Goal: Task Accomplishment & Management: Use online tool/utility

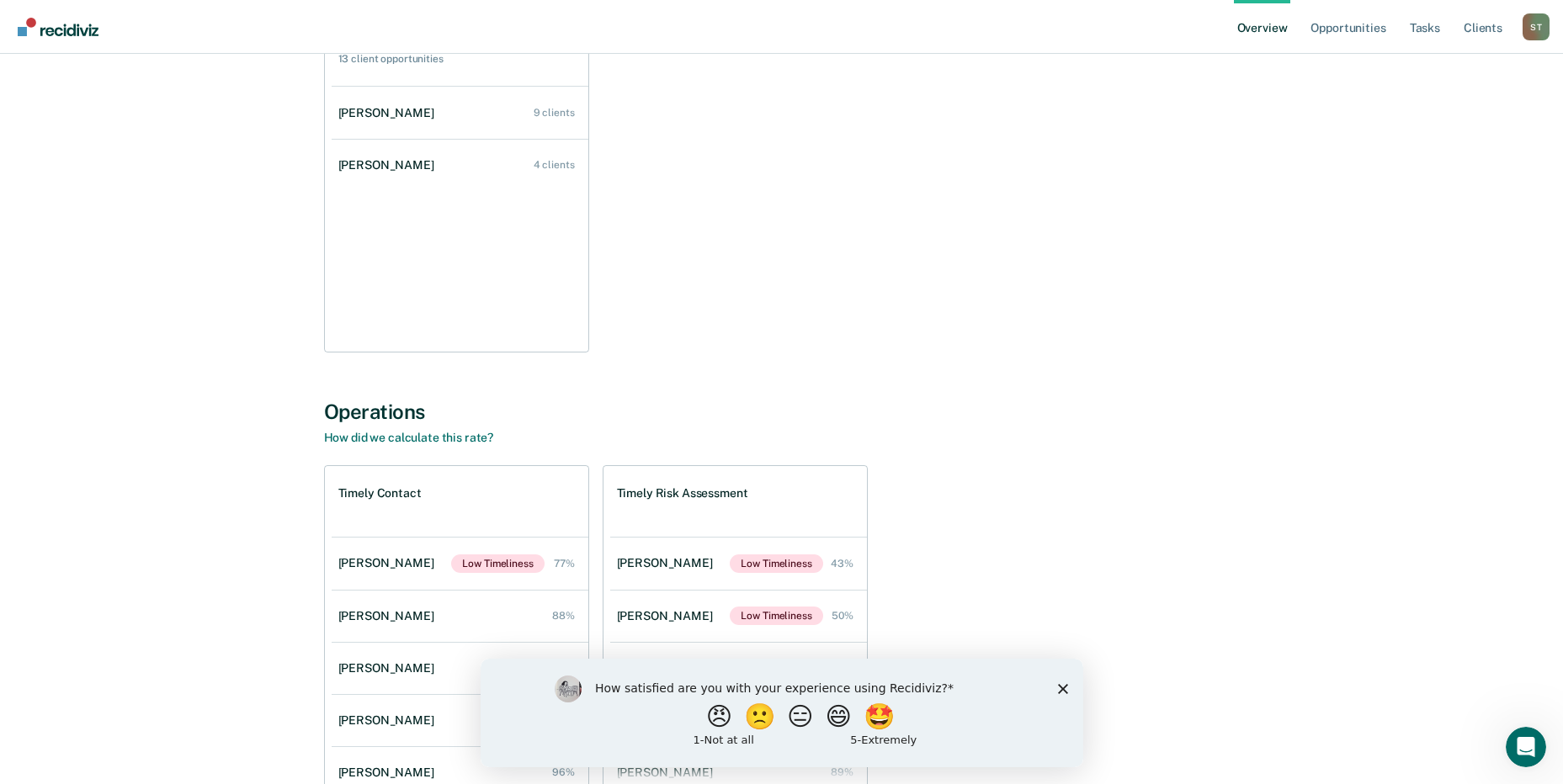
scroll to position [337, 0]
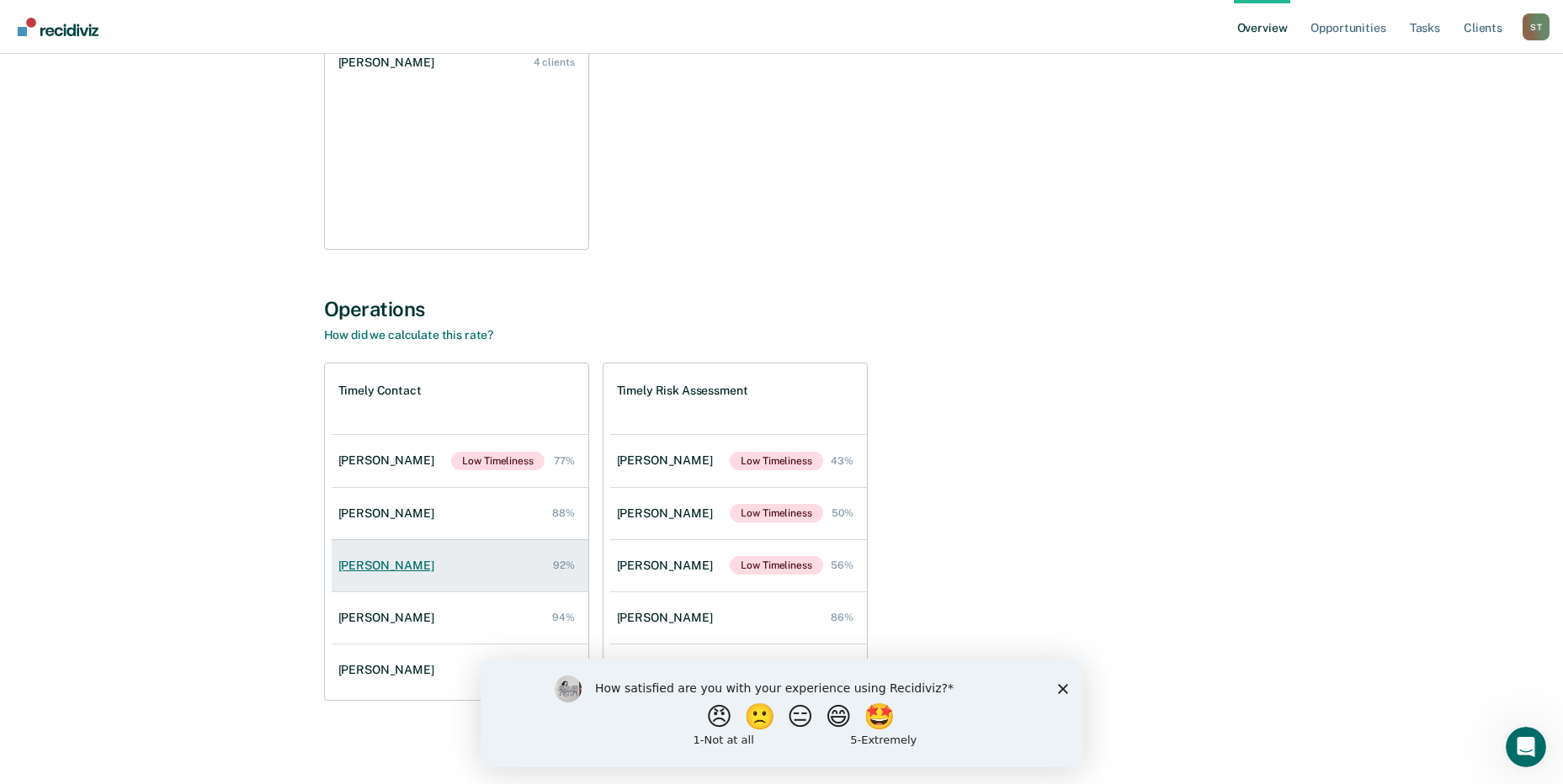
click at [400, 557] on link "[PERSON_NAME] 92%" at bounding box center [459, 565] width 257 height 48
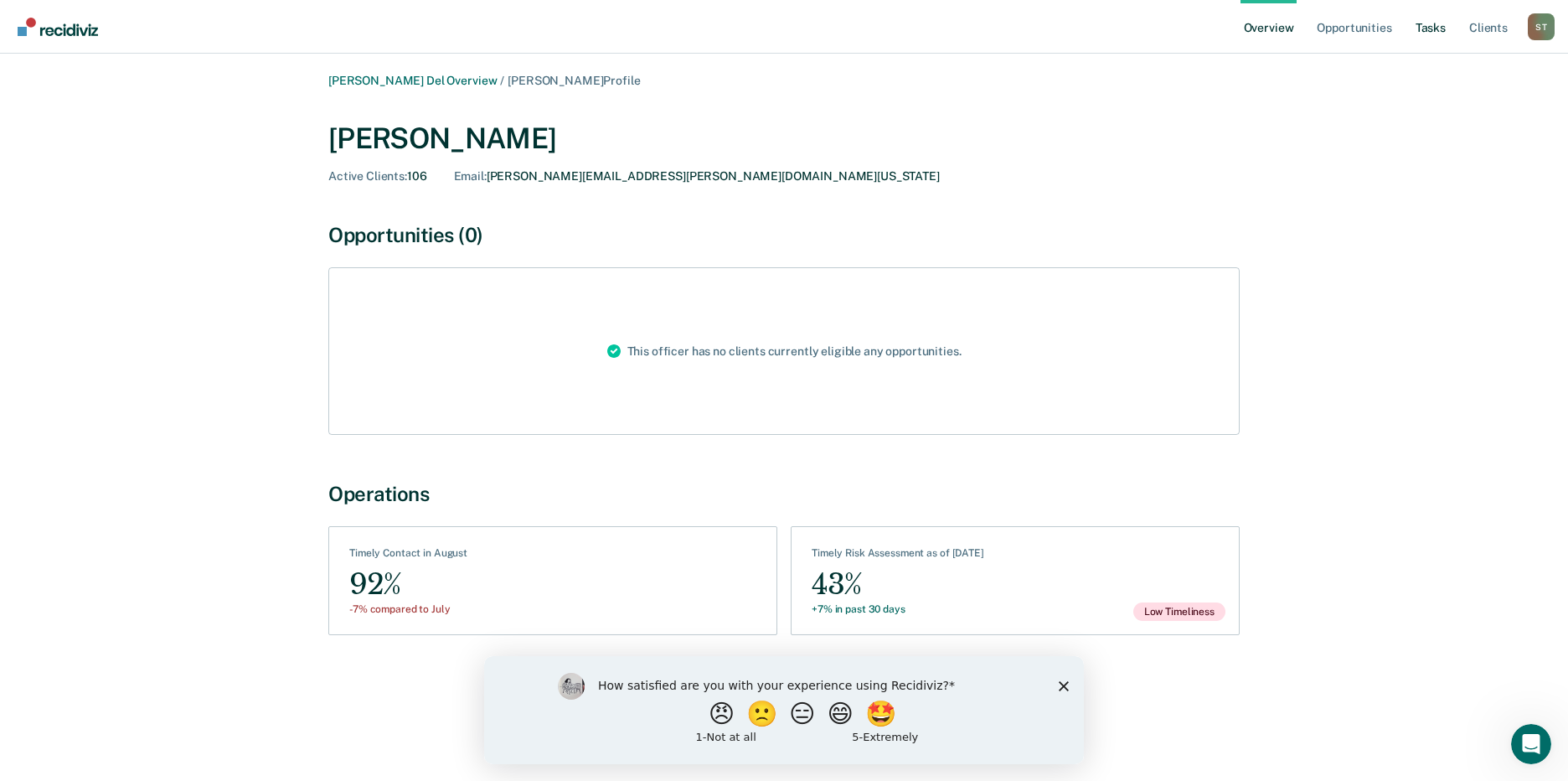
click at [1441, 21] on link "Tasks" at bounding box center [1431, 26] width 37 height 53
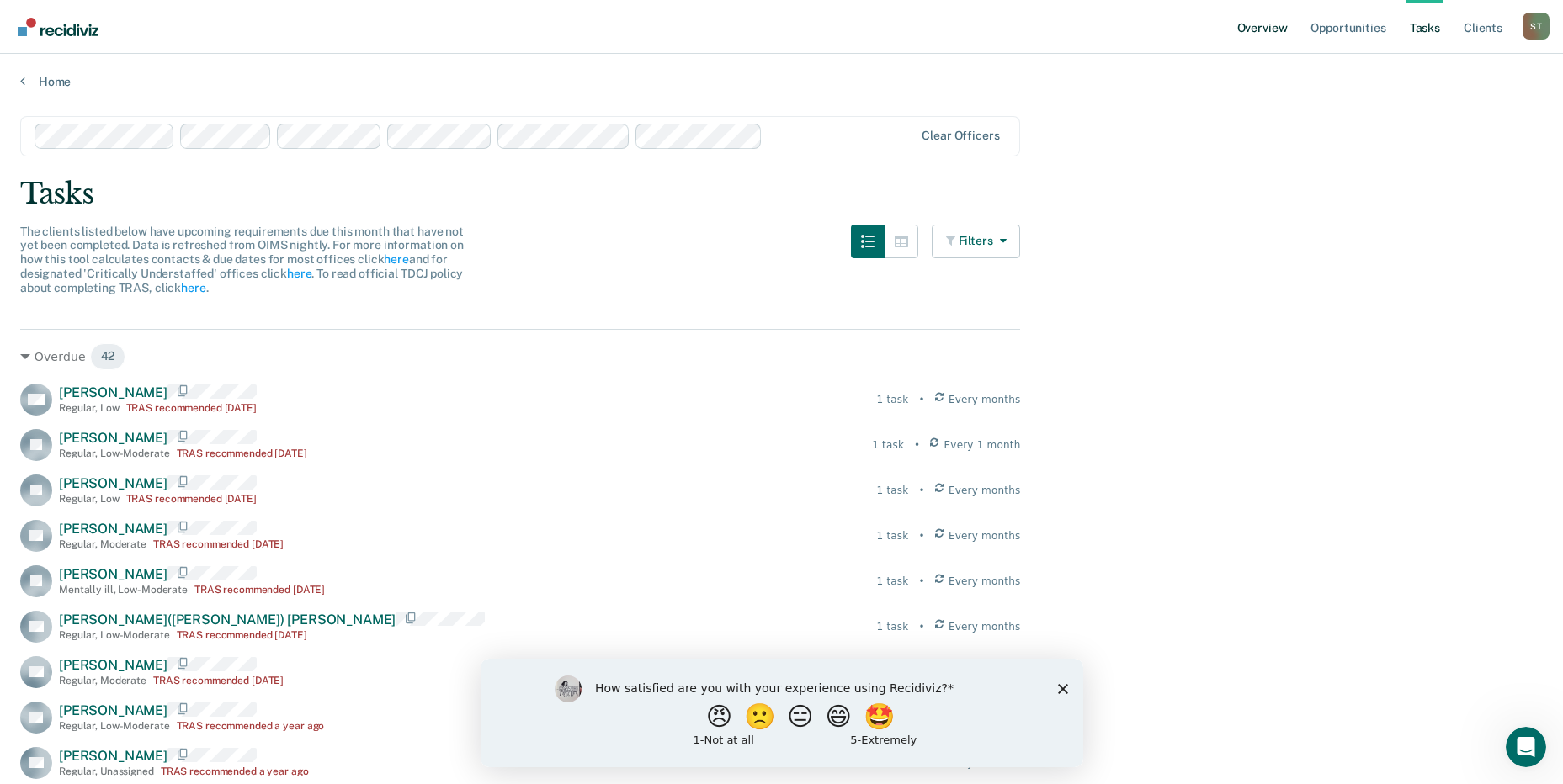
click at [1247, 25] on link "Overview" at bounding box center [1262, 26] width 58 height 54
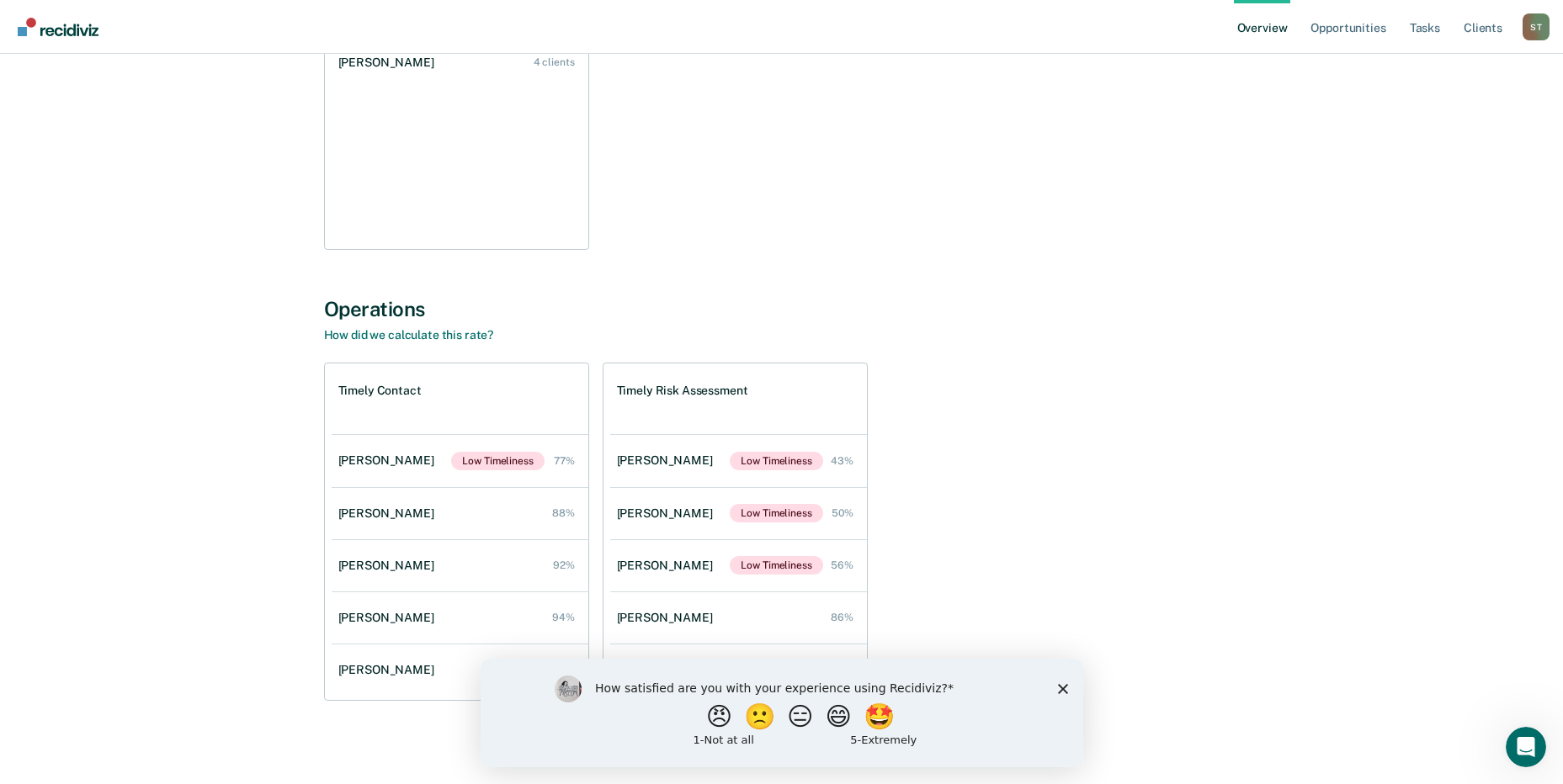
scroll to position [341, 0]
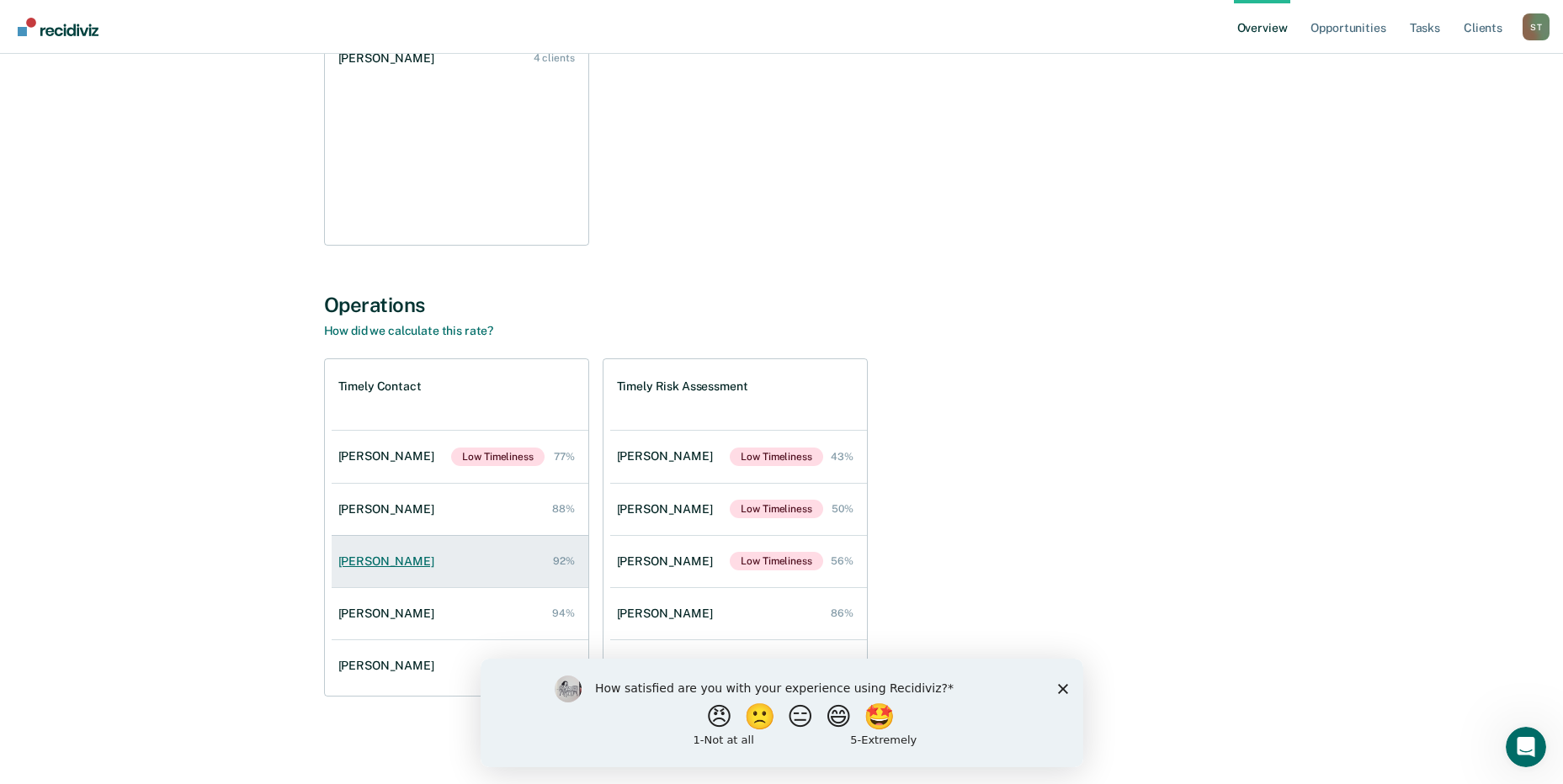
click at [427, 557] on div "[PERSON_NAME]" at bounding box center [389, 561] width 103 height 15
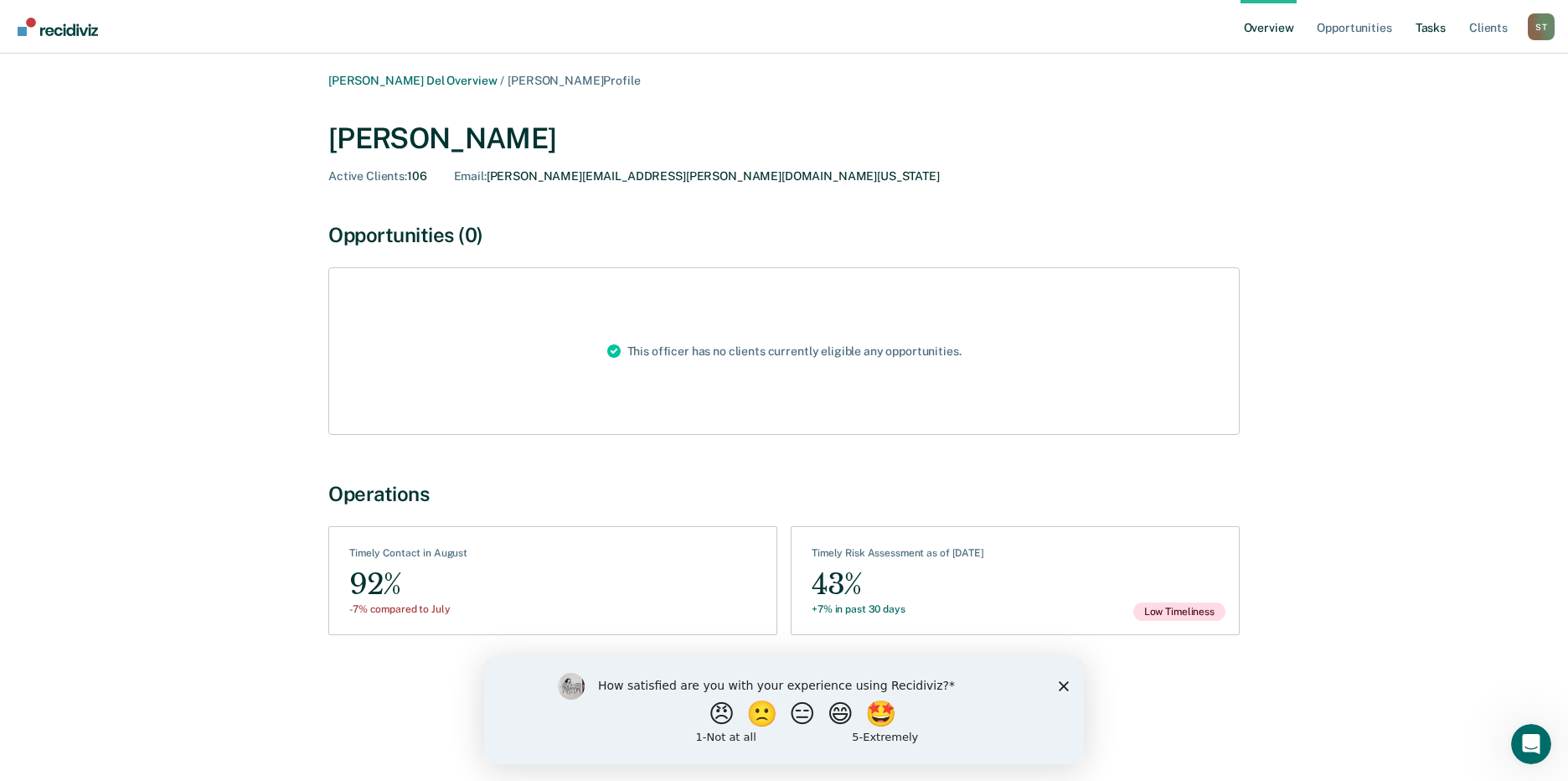
click at [1429, 23] on link "Tasks" at bounding box center [1431, 26] width 37 height 53
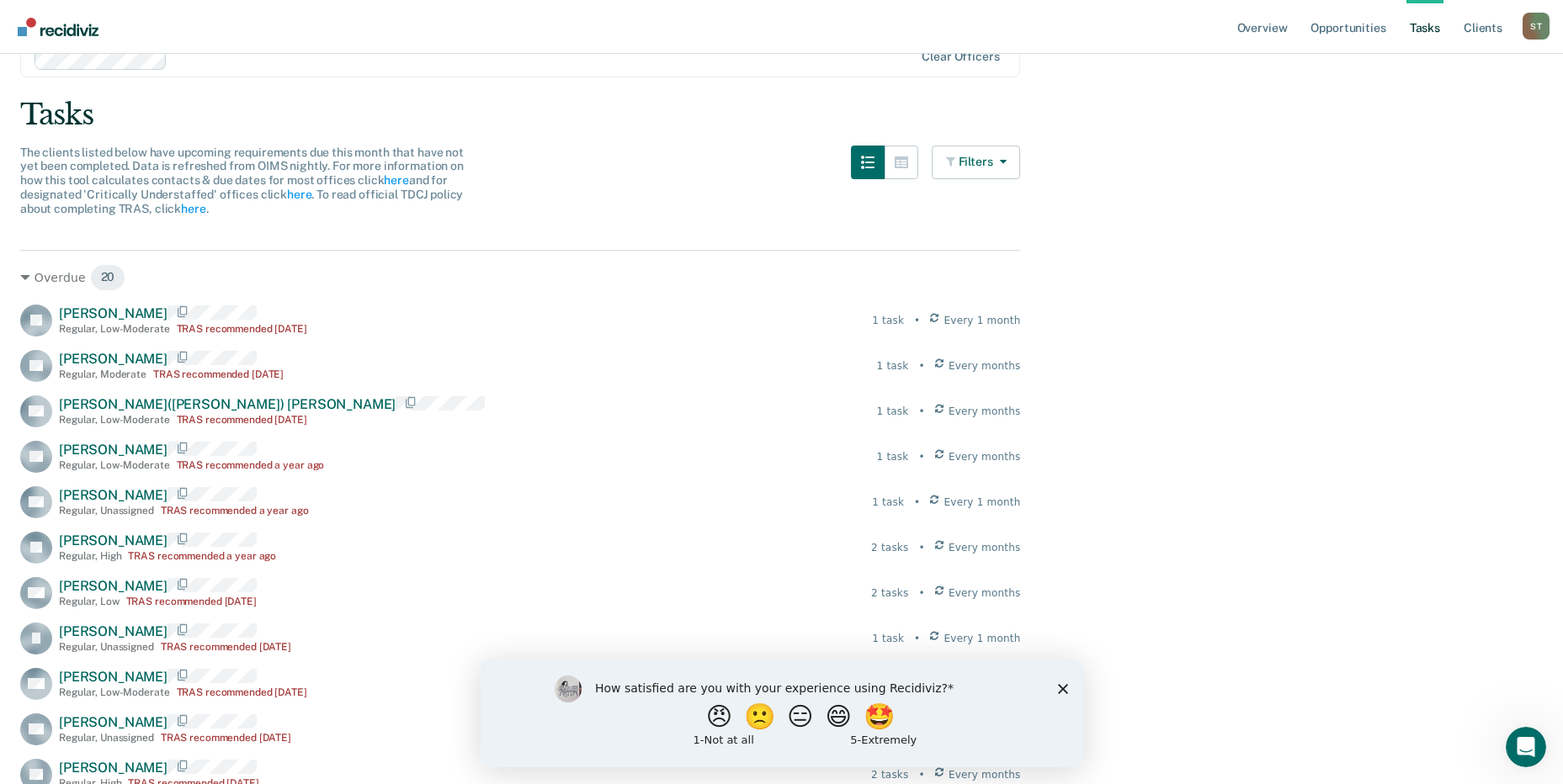
scroll to position [168, 0]
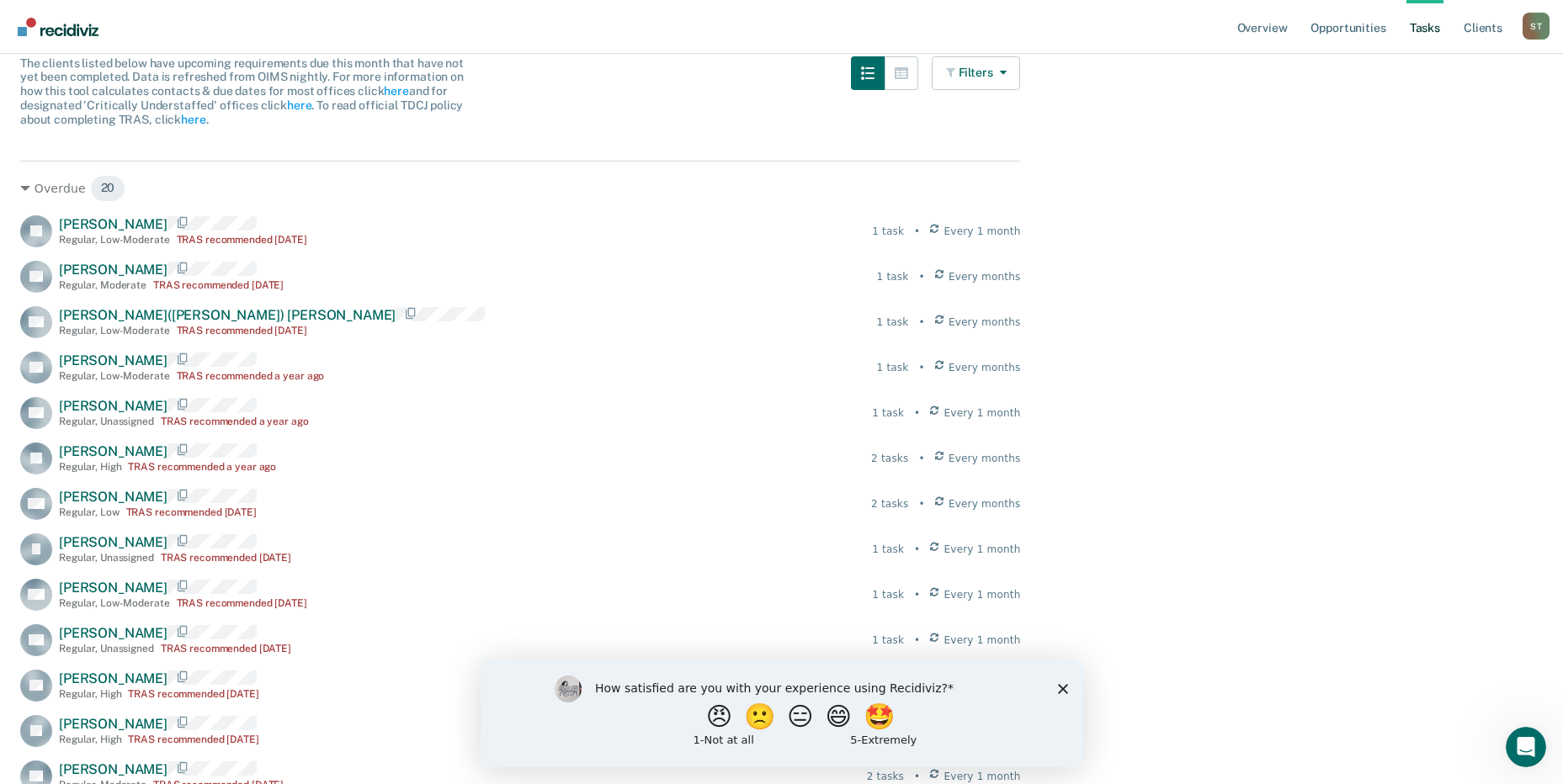
click at [1058, 690] on polygon "Close survey" at bounding box center [1062, 688] width 10 height 10
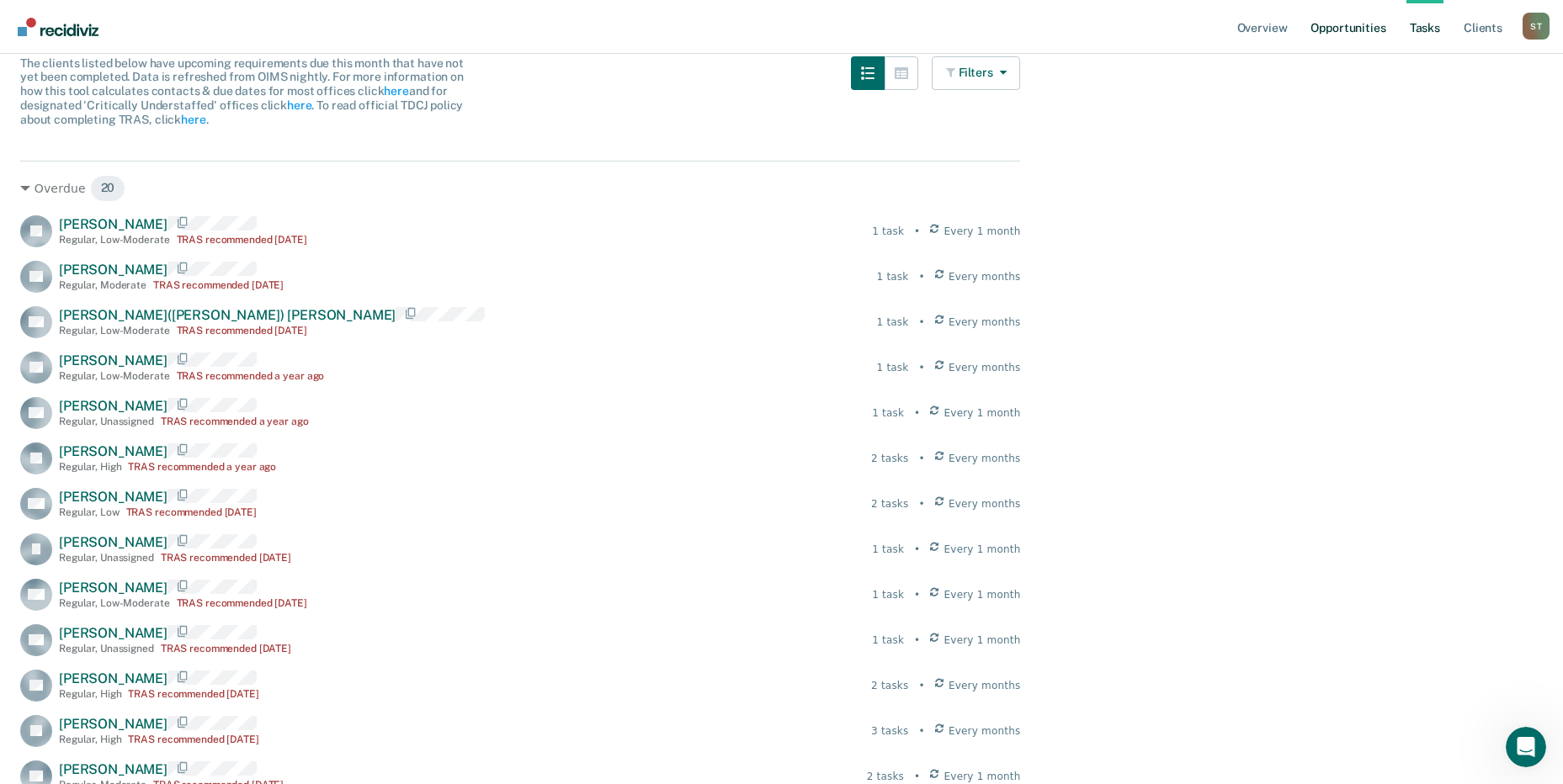
click at [1353, 29] on link "Opportunities" at bounding box center [1348, 26] width 82 height 54
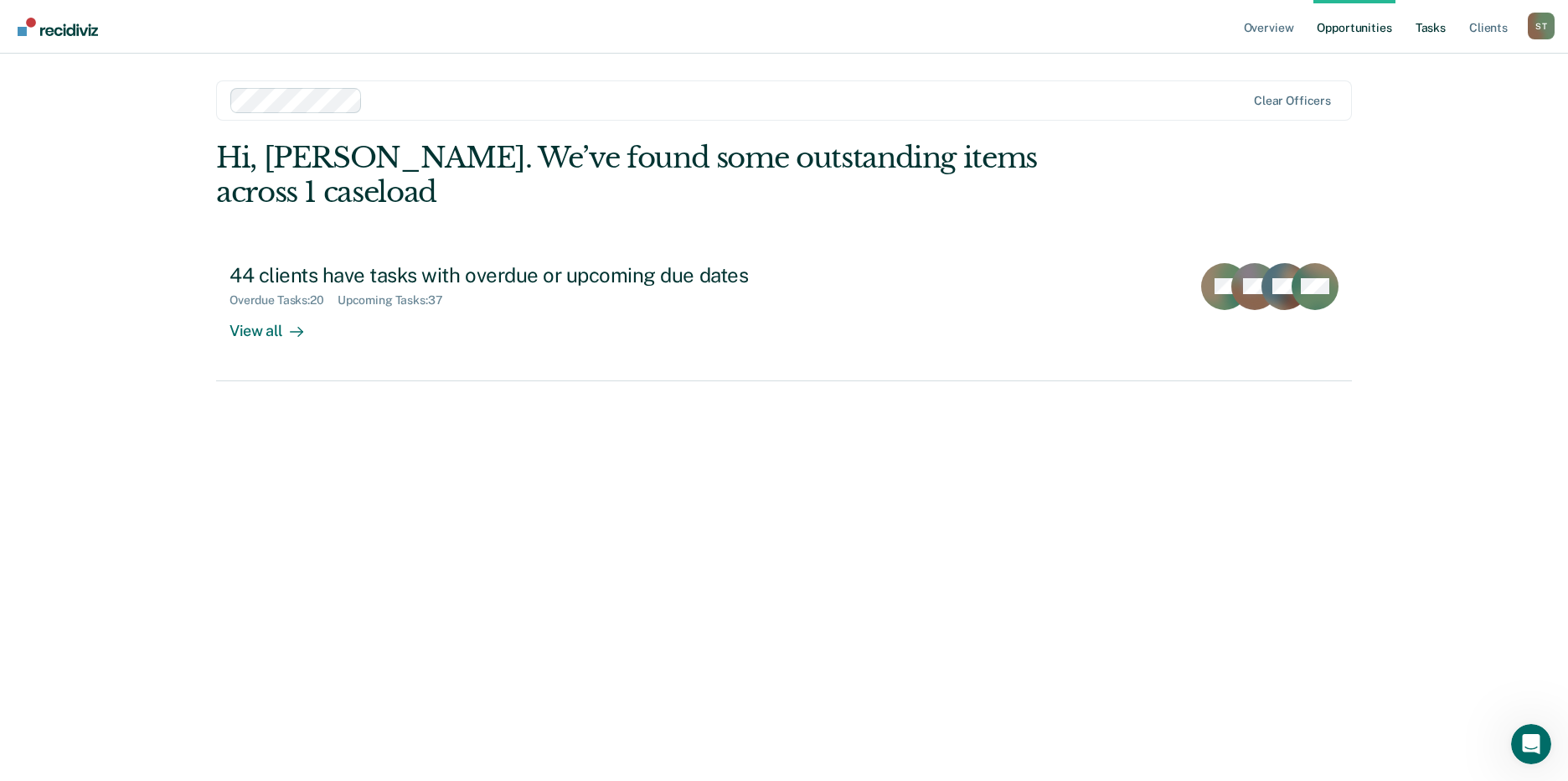
click at [1430, 28] on link "Tasks" at bounding box center [1431, 26] width 37 height 53
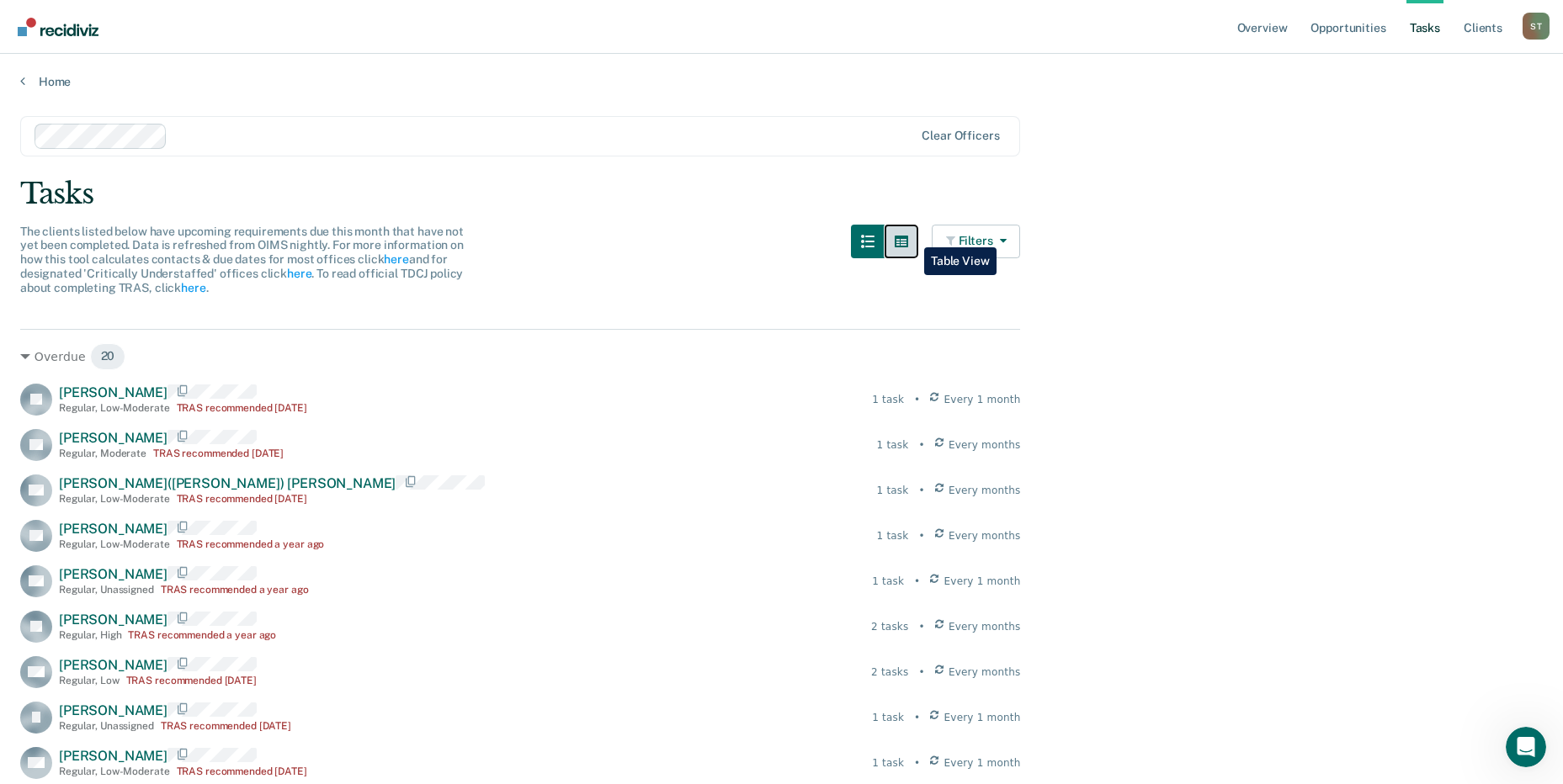
click at [908, 234] on icon "button" at bounding box center [902, 241] width 14 height 14
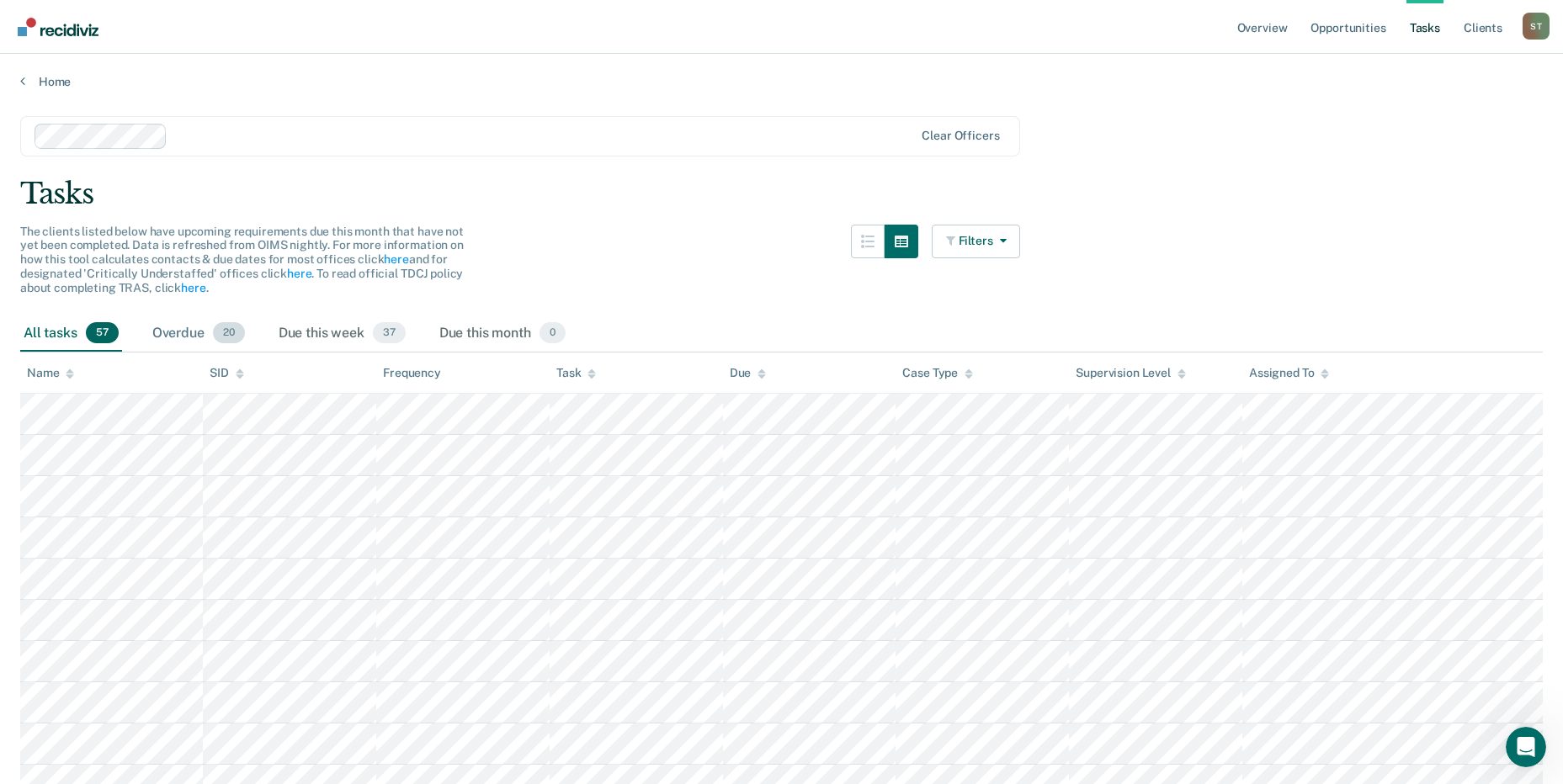
click at [184, 332] on div "Overdue 20" at bounding box center [199, 334] width 100 height 37
click at [232, 335] on span "20" at bounding box center [229, 333] width 32 height 21
click at [397, 334] on span "37" at bounding box center [390, 333] width 33 height 21
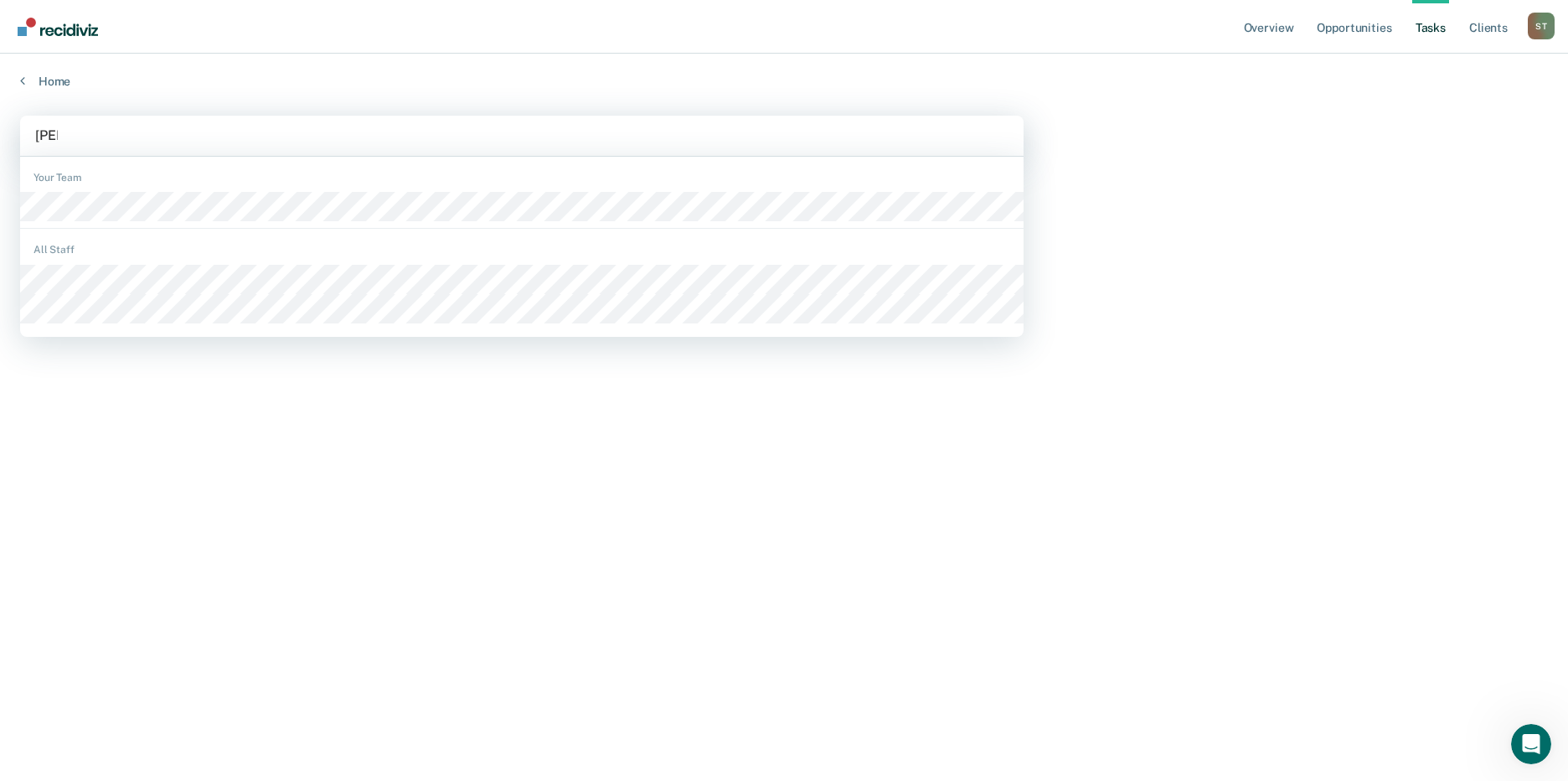
type input "gilli"
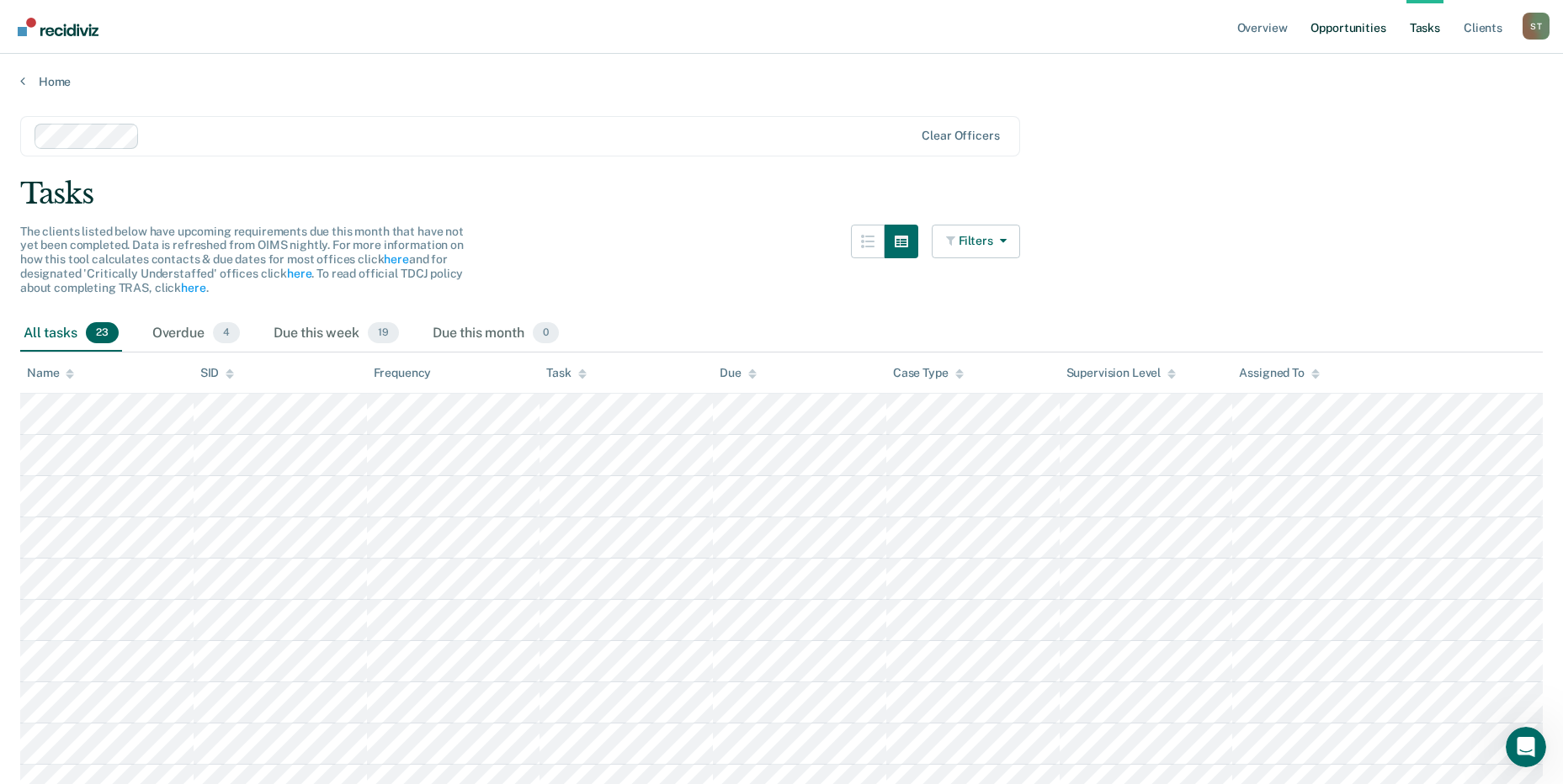
click at [1342, 34] on link "Opportunities" at bounding box center [1348, 26] width 82 height 54
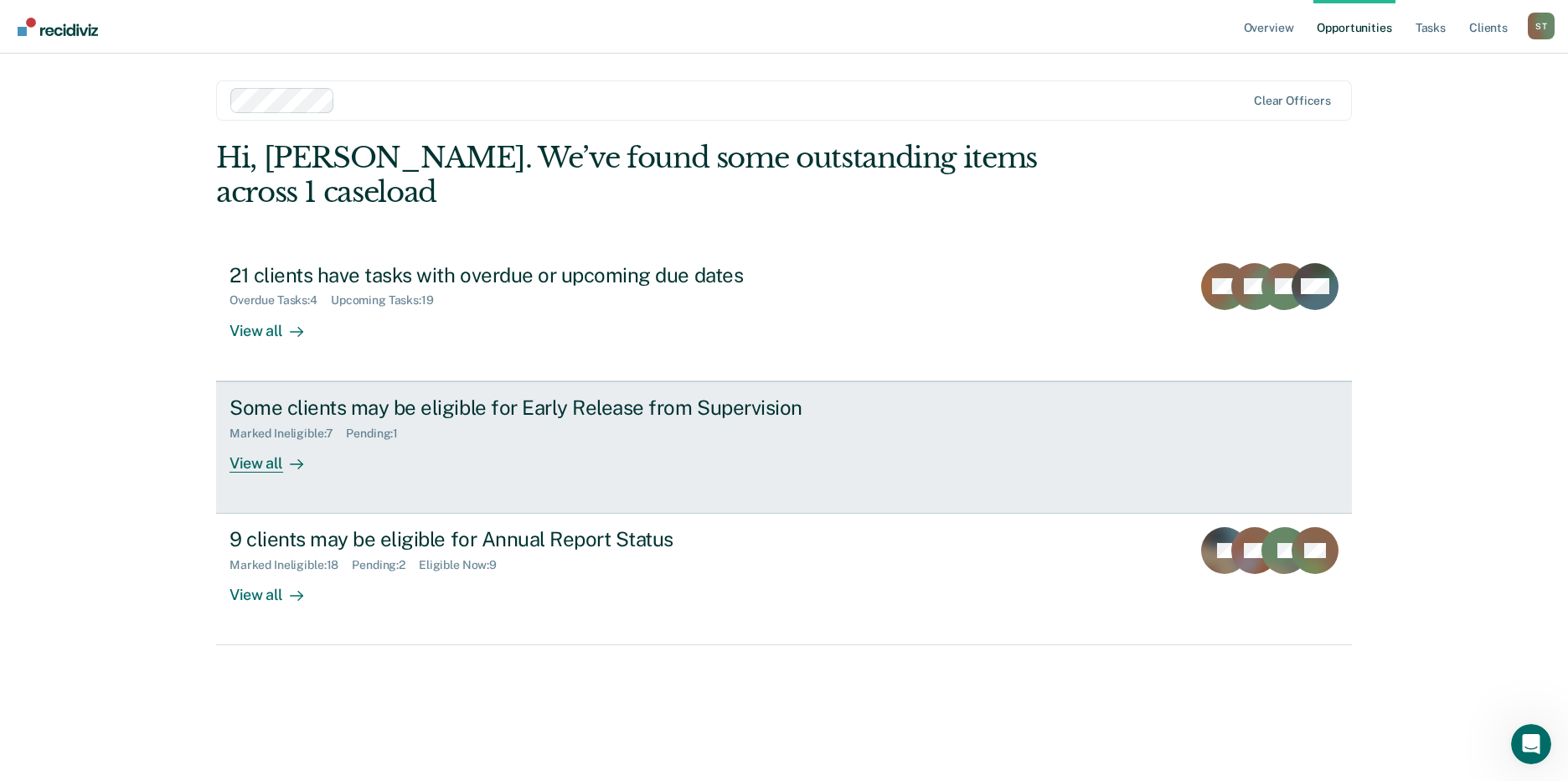
click at [265, 460] on div "View all" at bounding box center [276, 456] width 93 height 33
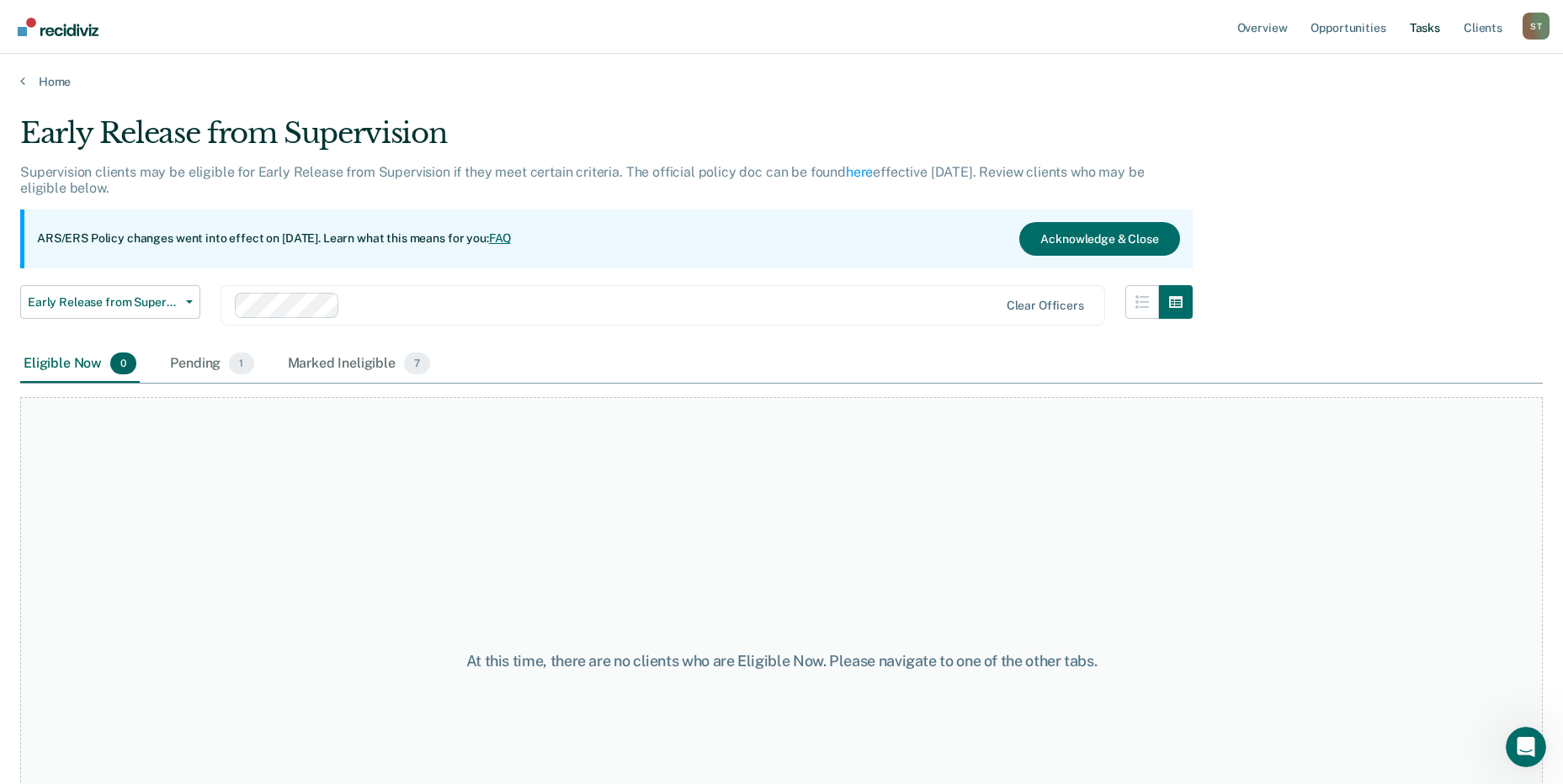
click at [1422, 26] on link "Tasks" at bounding box center [1425, 26] width 37 height 54
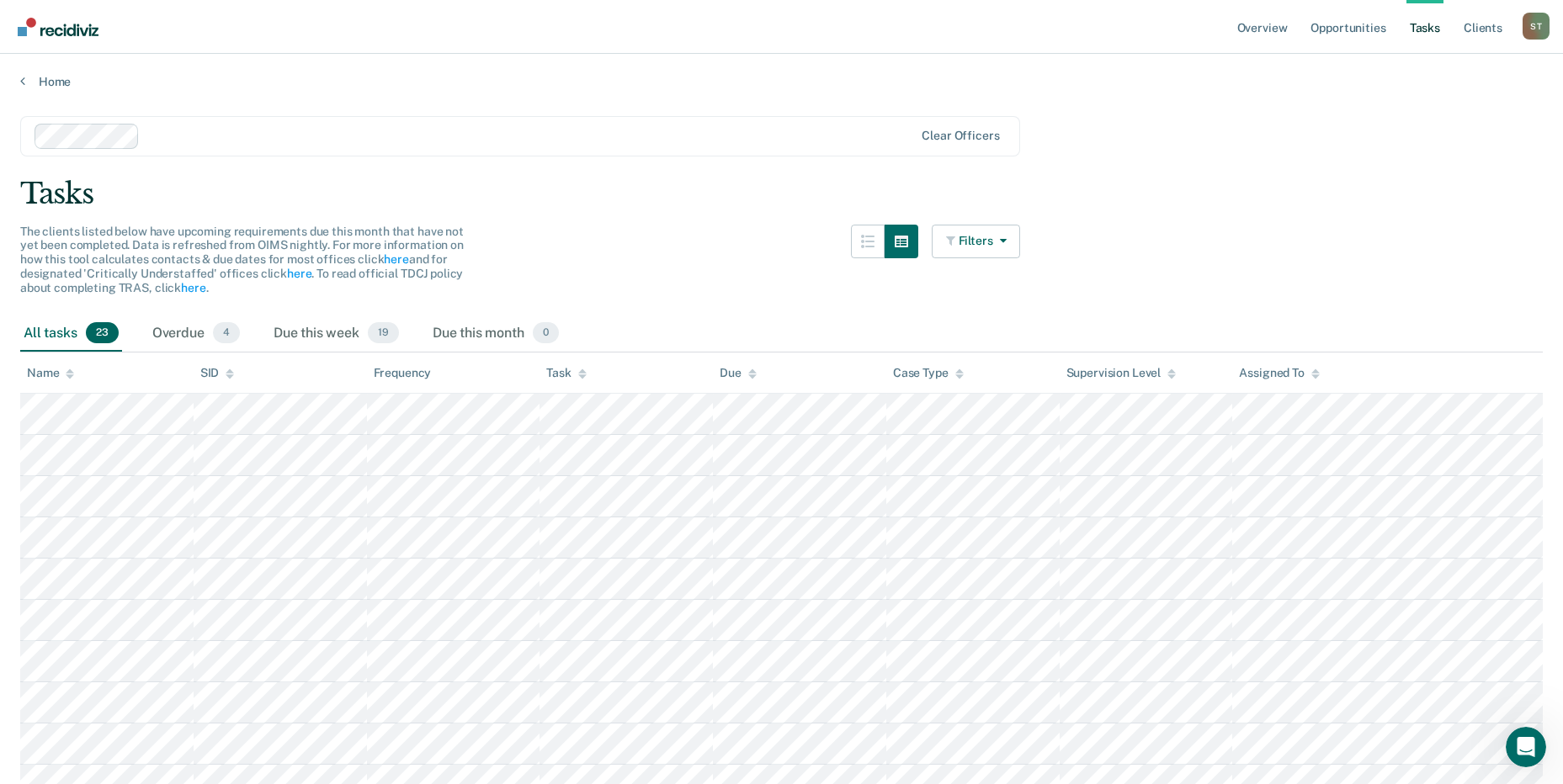
click at [102, 325] on span "23" at bounding box center [103, 333] width 33 height 21
click at [320, 336] on div "Due this week 19" at bounding box center [336, 334] width 132 height 37
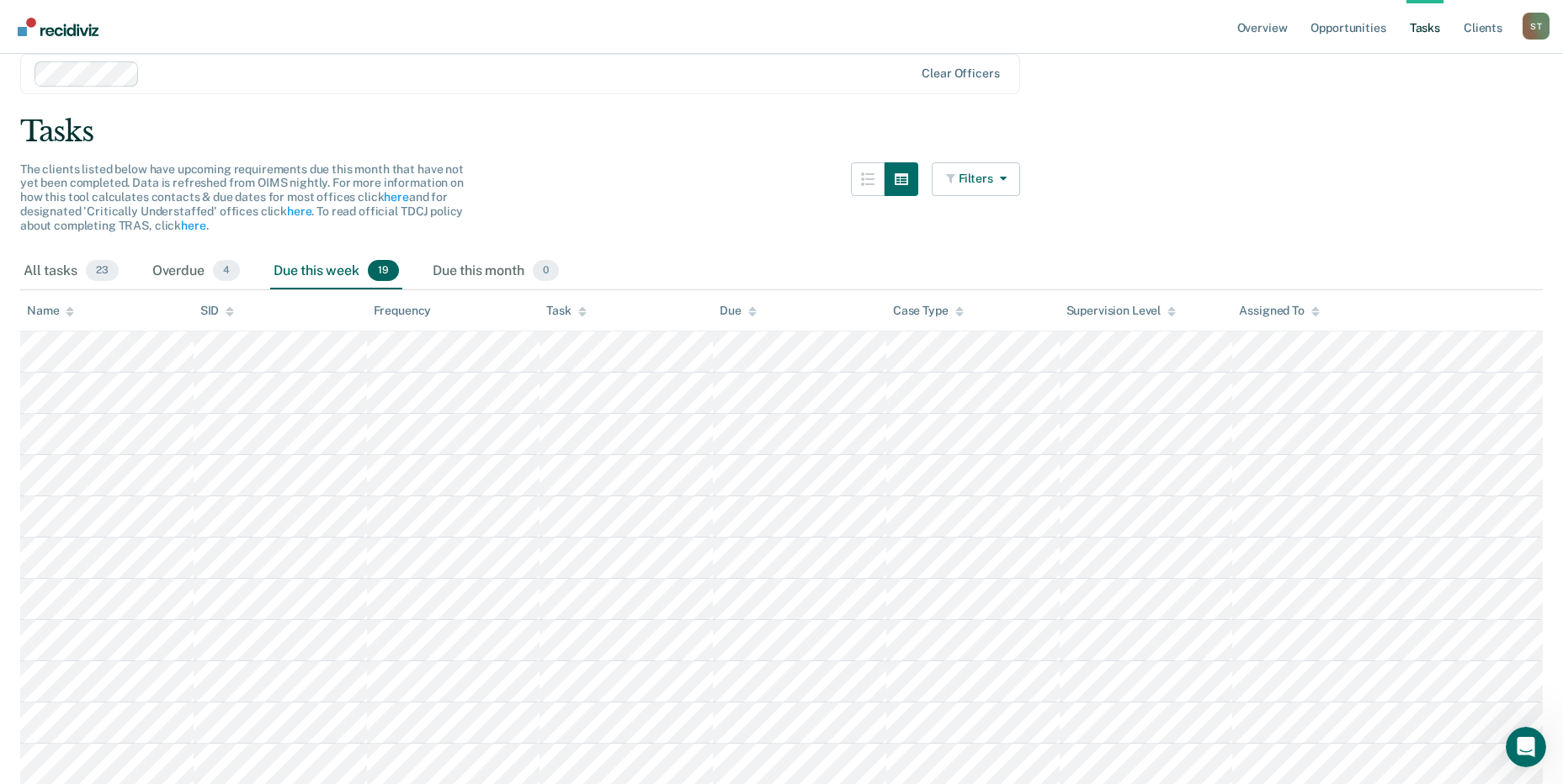
scroll to position [39, 0]
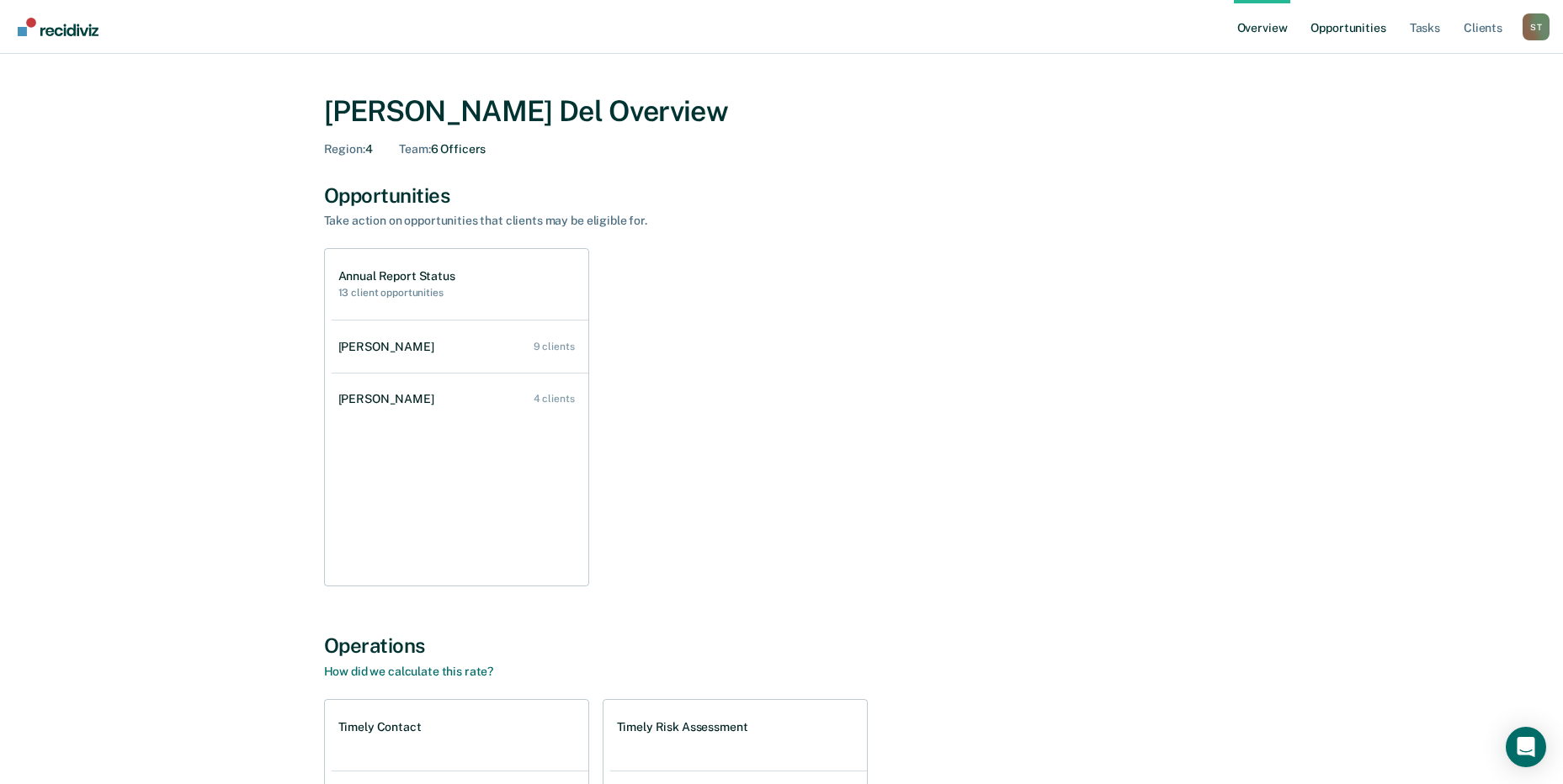
click at [1341, 28] on link "Opportunities" at bounding box center [1348, 26] width 82 height 54
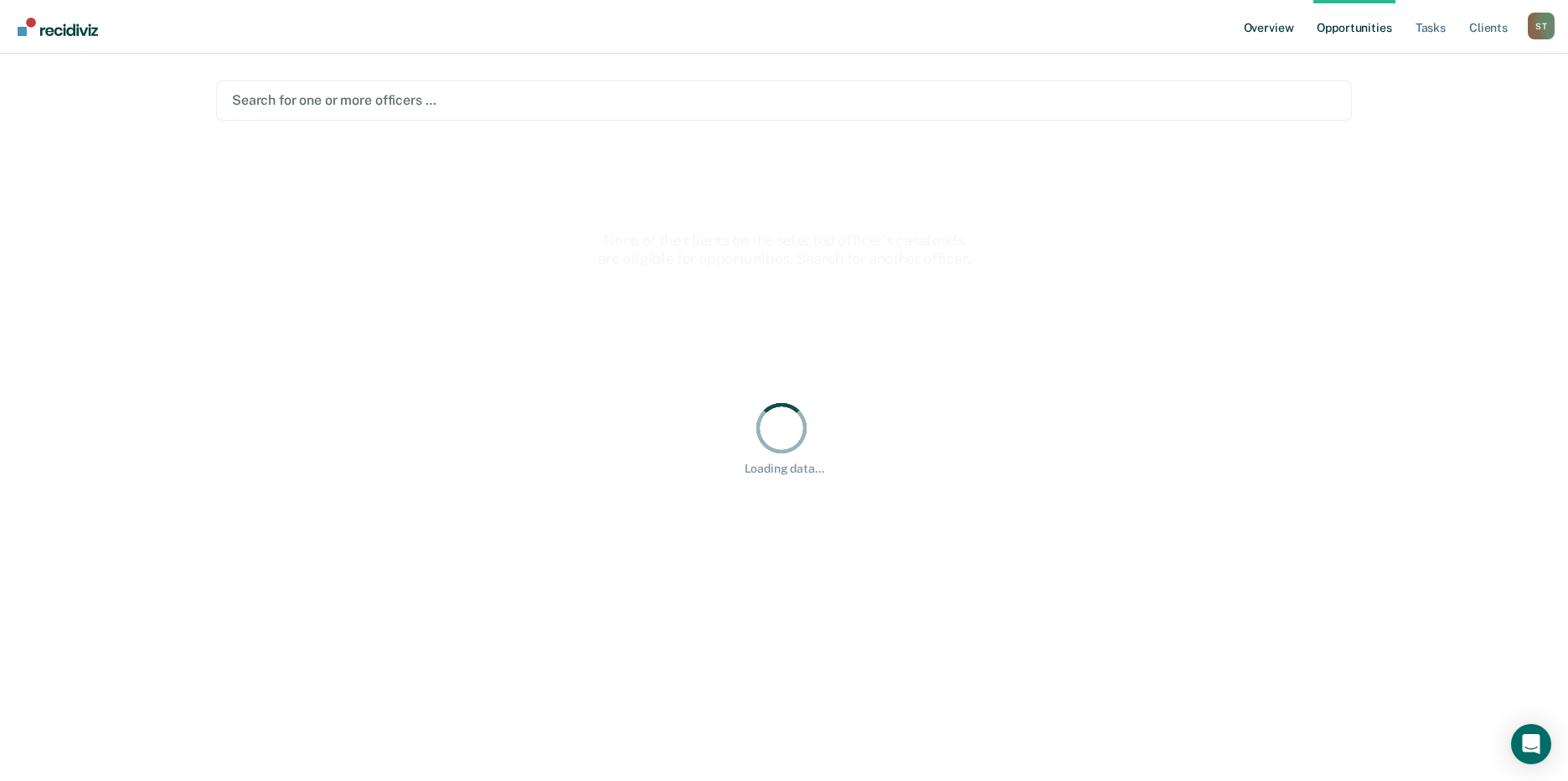
click at [1267, 23] on link "Overview" at bounding box center [1269, 26] width 57 height 53
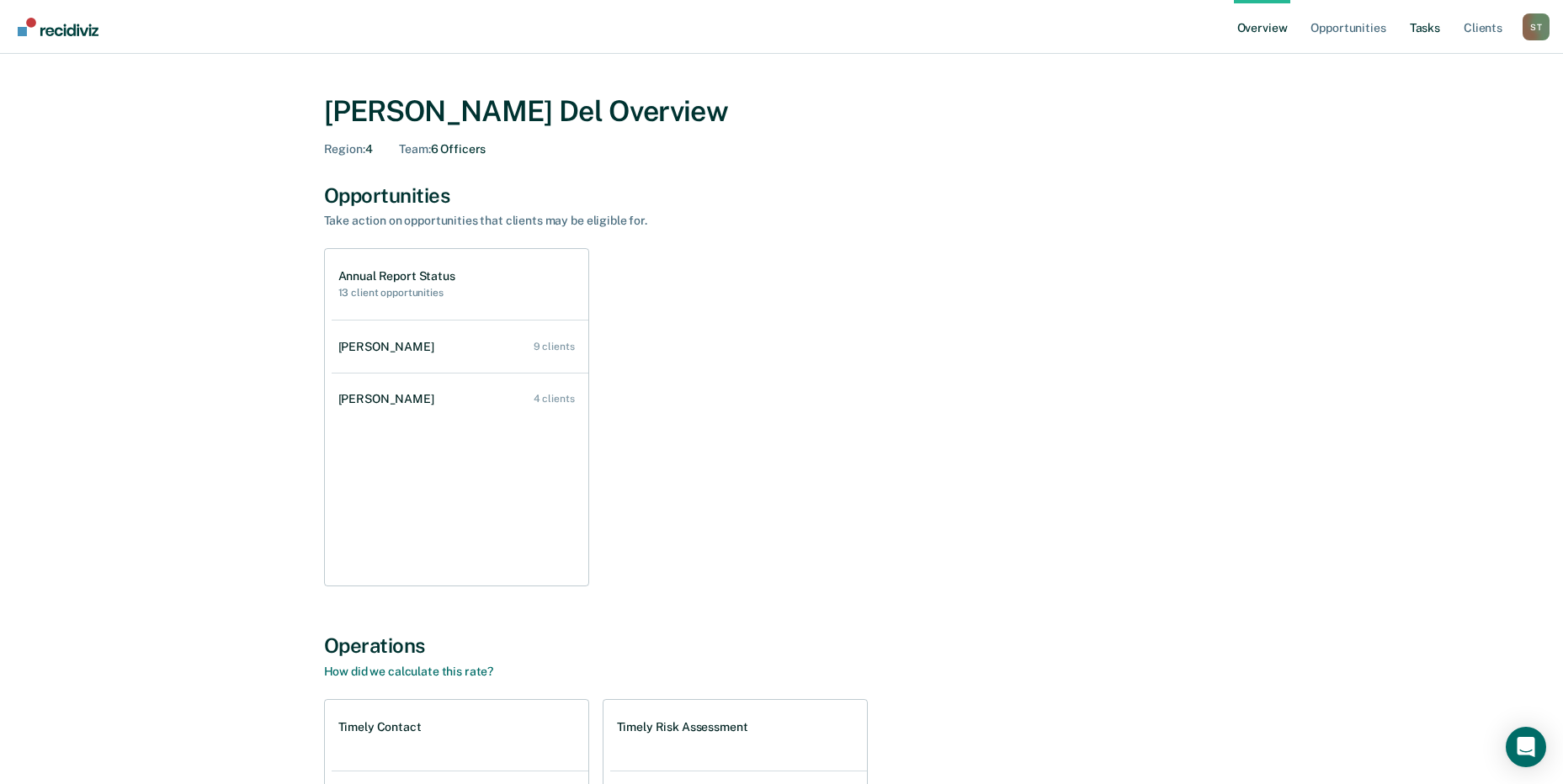
click at [1435, 29] on link "Tasks" at bounding box center [1425, 26] width 37 height 54
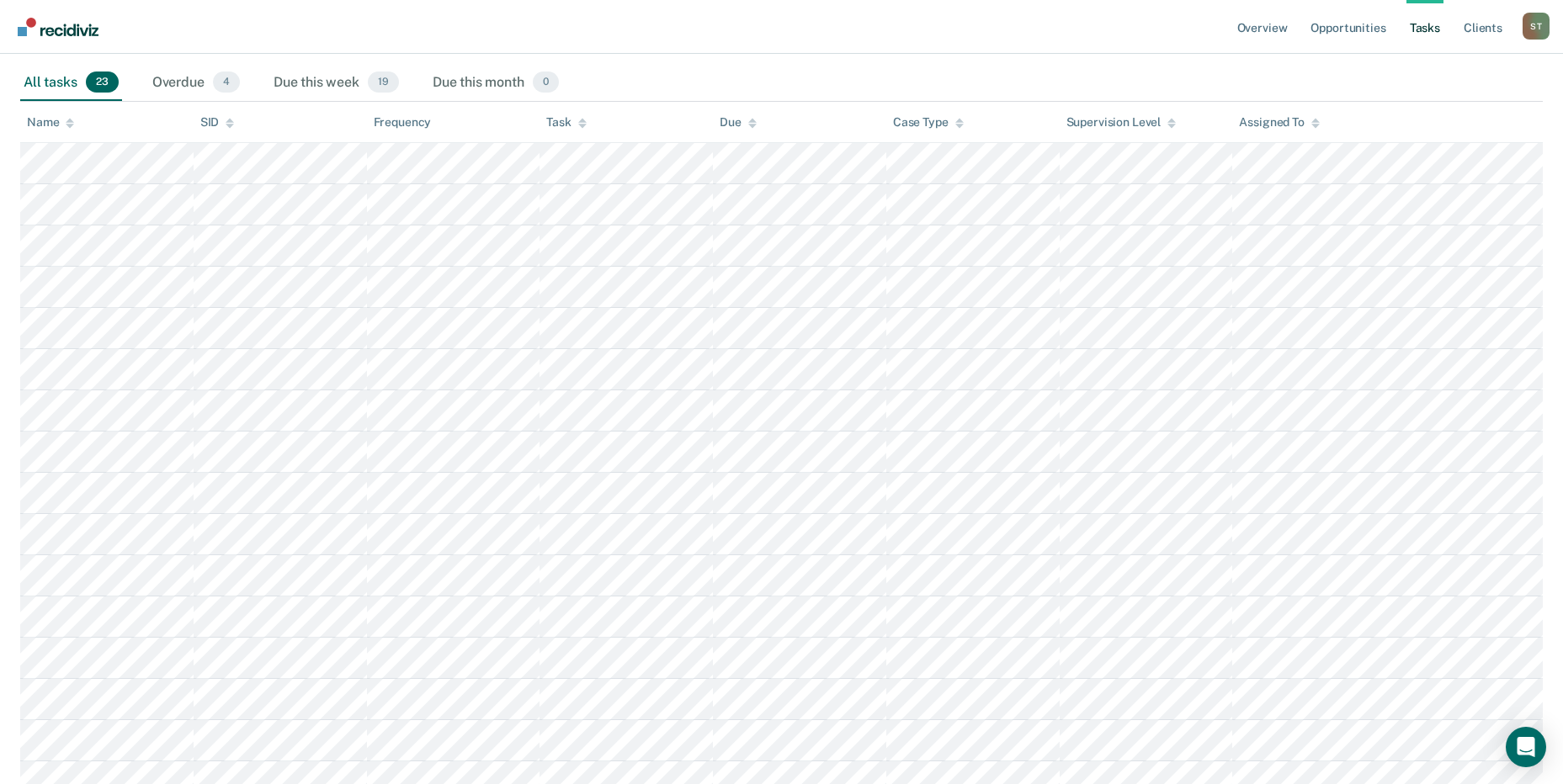
scroll to position [252, 0]
click at [1317, 410] on tr at bounding box center [782, 409] width 1523 height 41
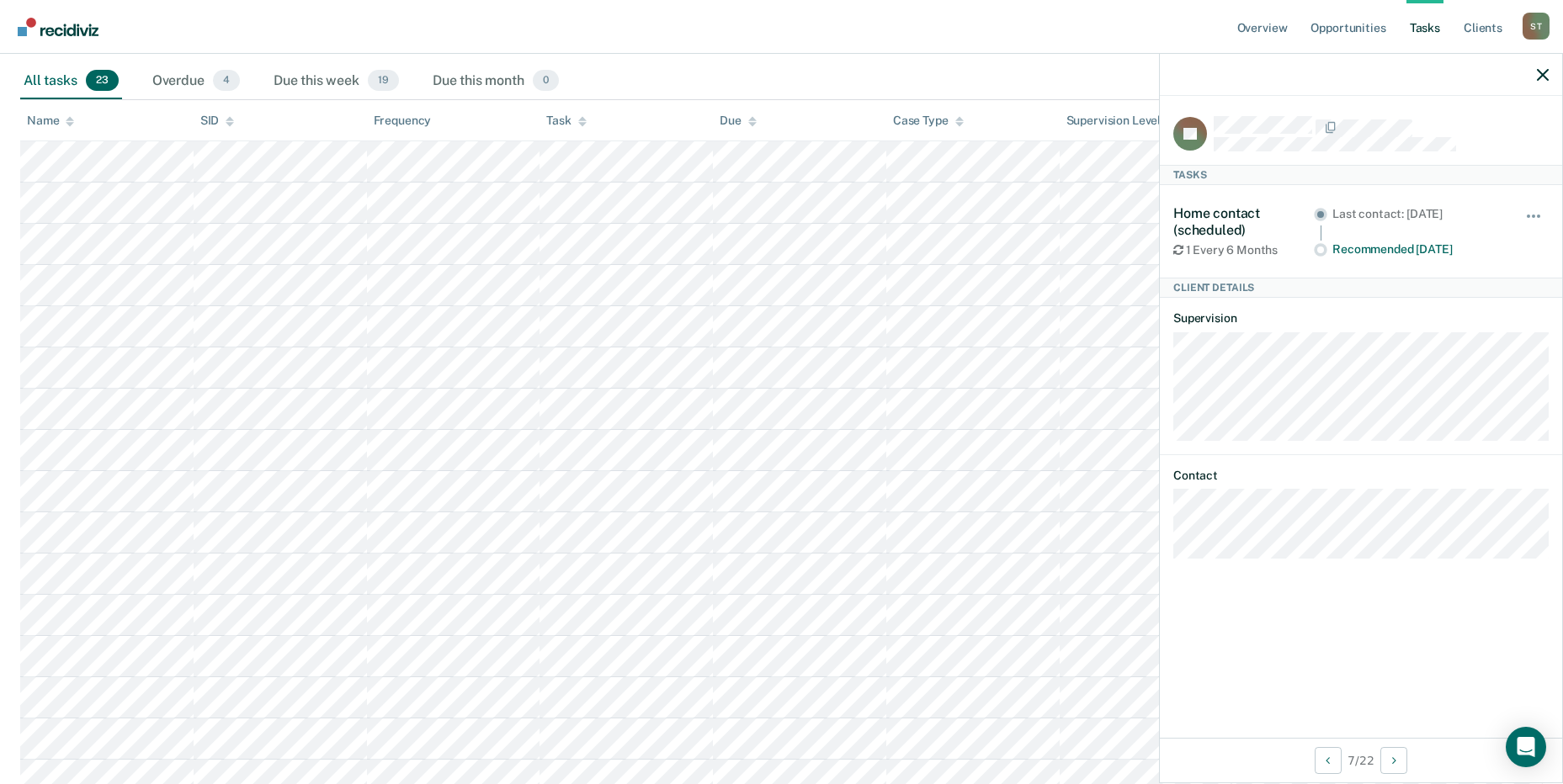
click at [1145, 410] on tr at bounding box center [782, 409] width 1523 height 41
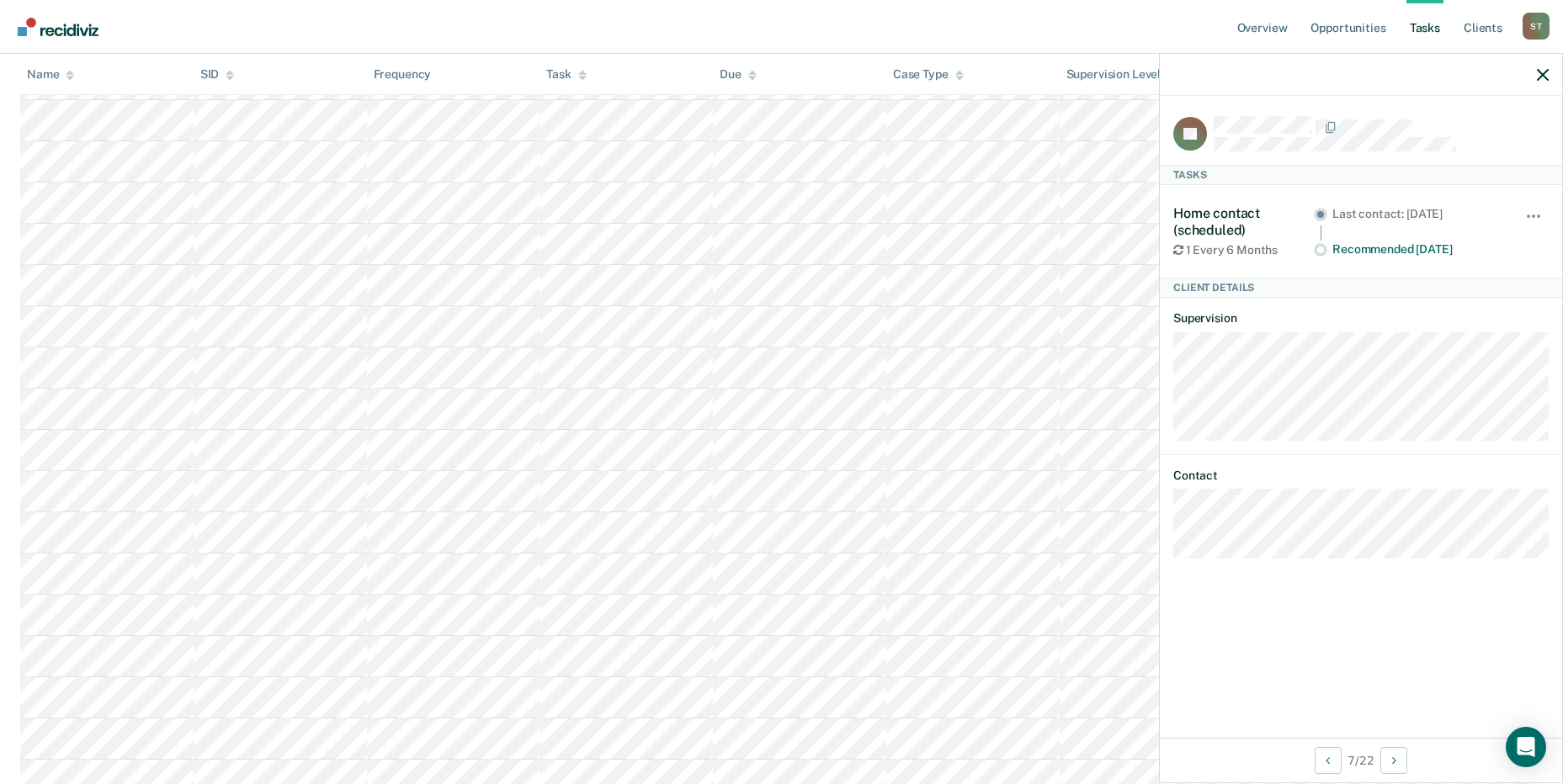
scroll to position [505, 0]
click at [1102, 481] on tr at bounding box center [782, 486] width 1523 height 41
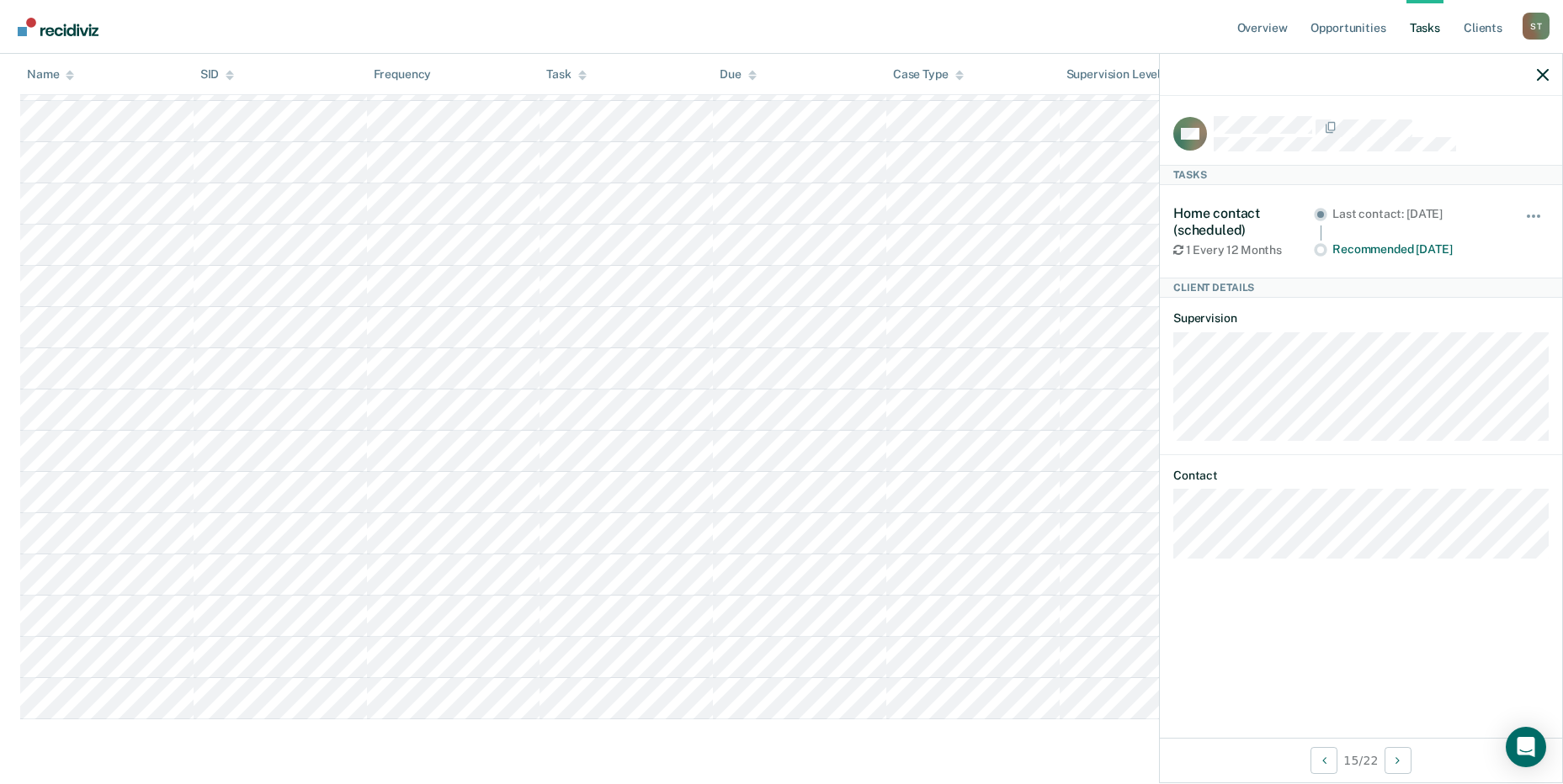
scroll to position [625, 0]
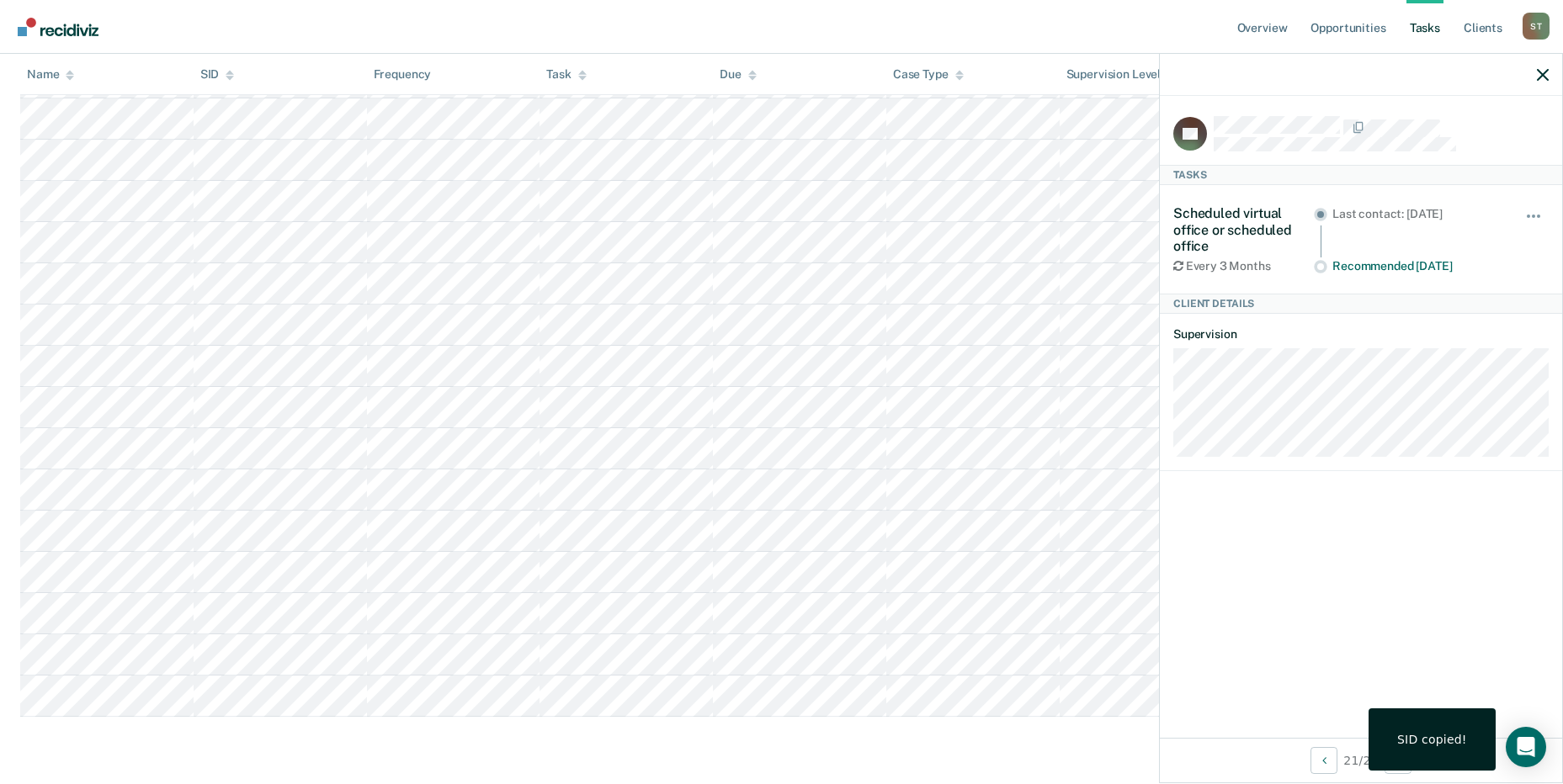
click at [1098, 656] on tr at bounding box center [782, 655] width 1523 height 41
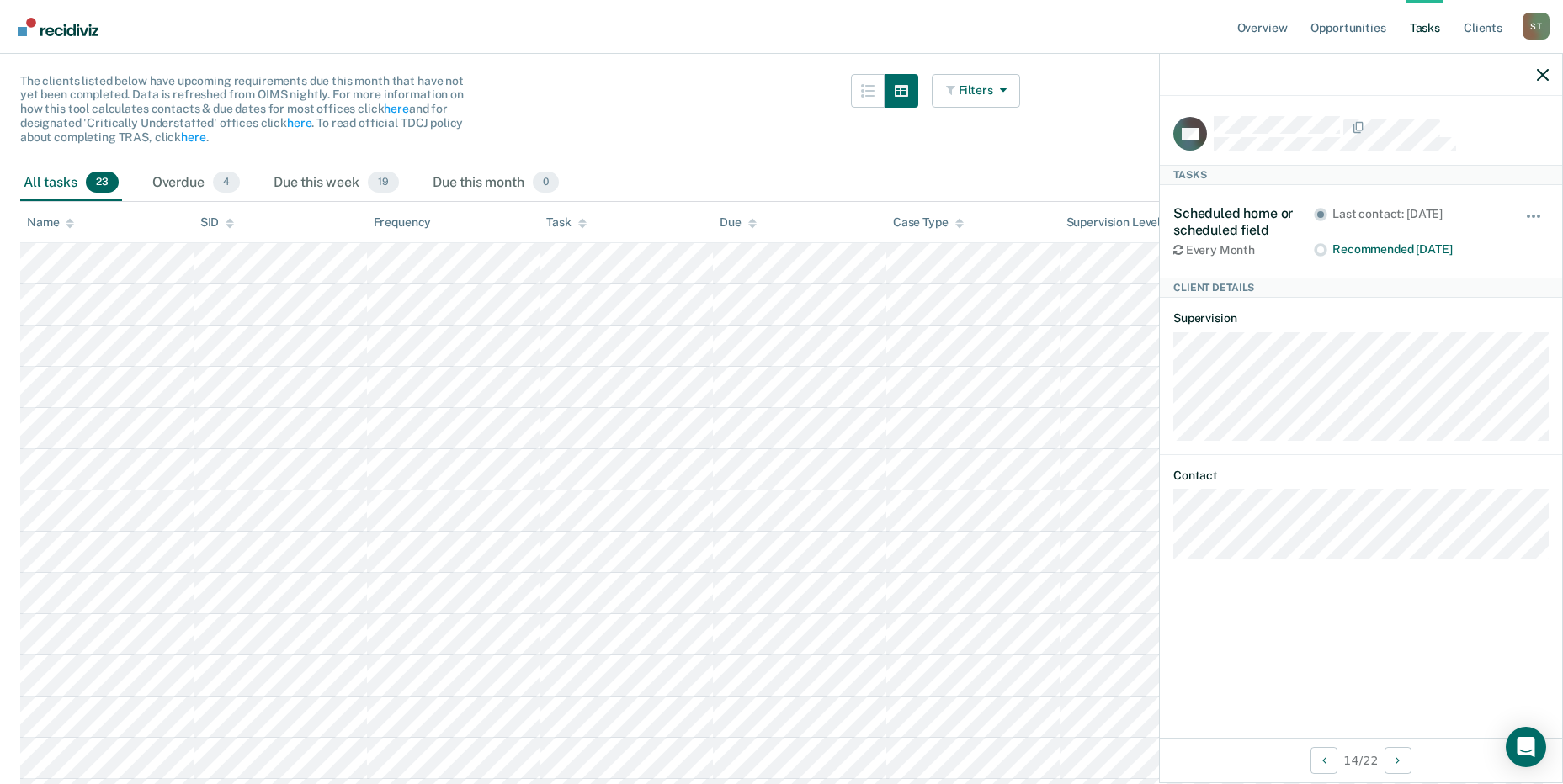
scroll to position [120, 0]
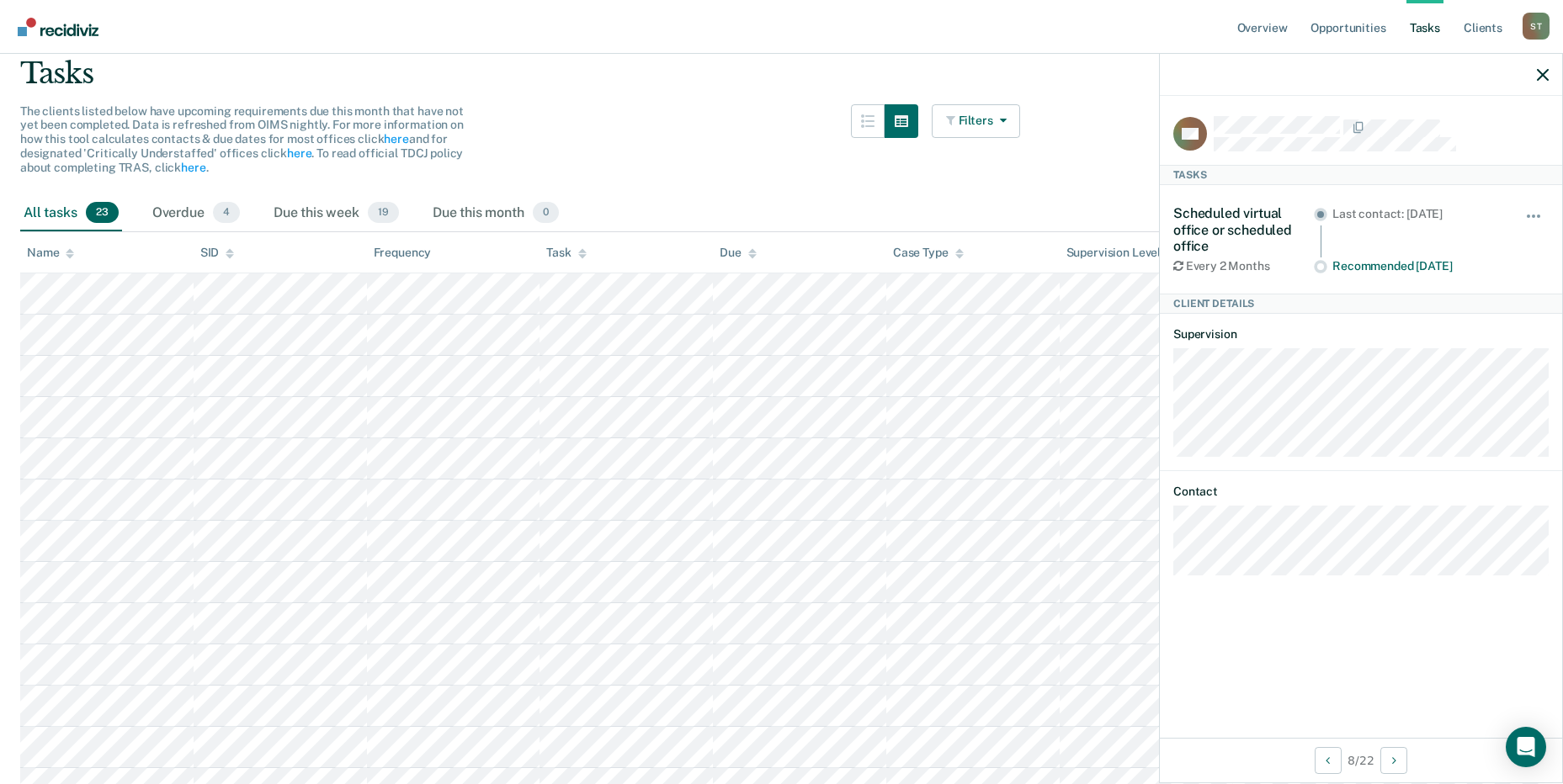
click at [1154, 598] on tr at bounding box center [782, 583] width 1523 height 41
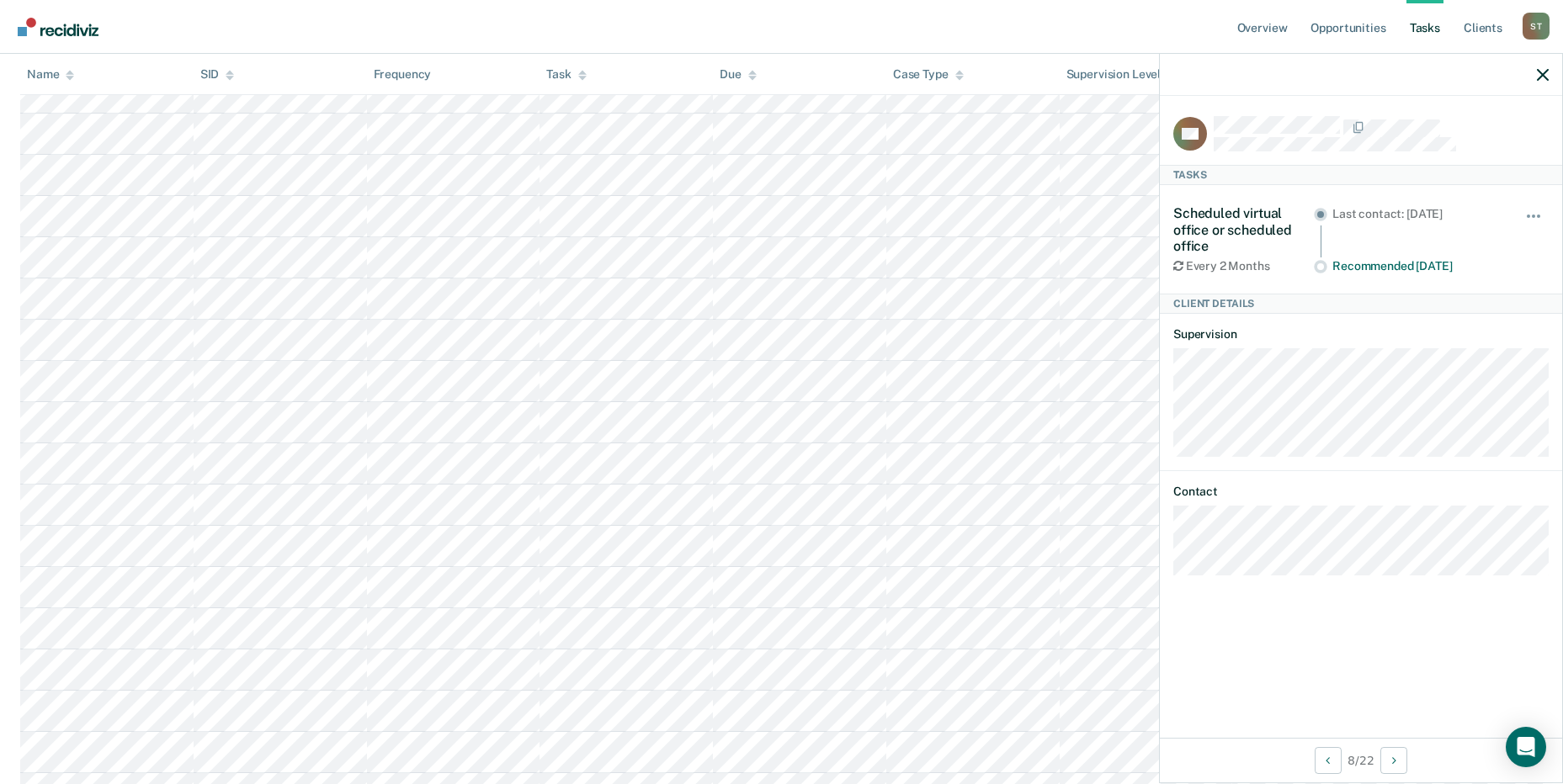
scroll to position [589, 0]
